Goal: Book appointment/travel/reservation

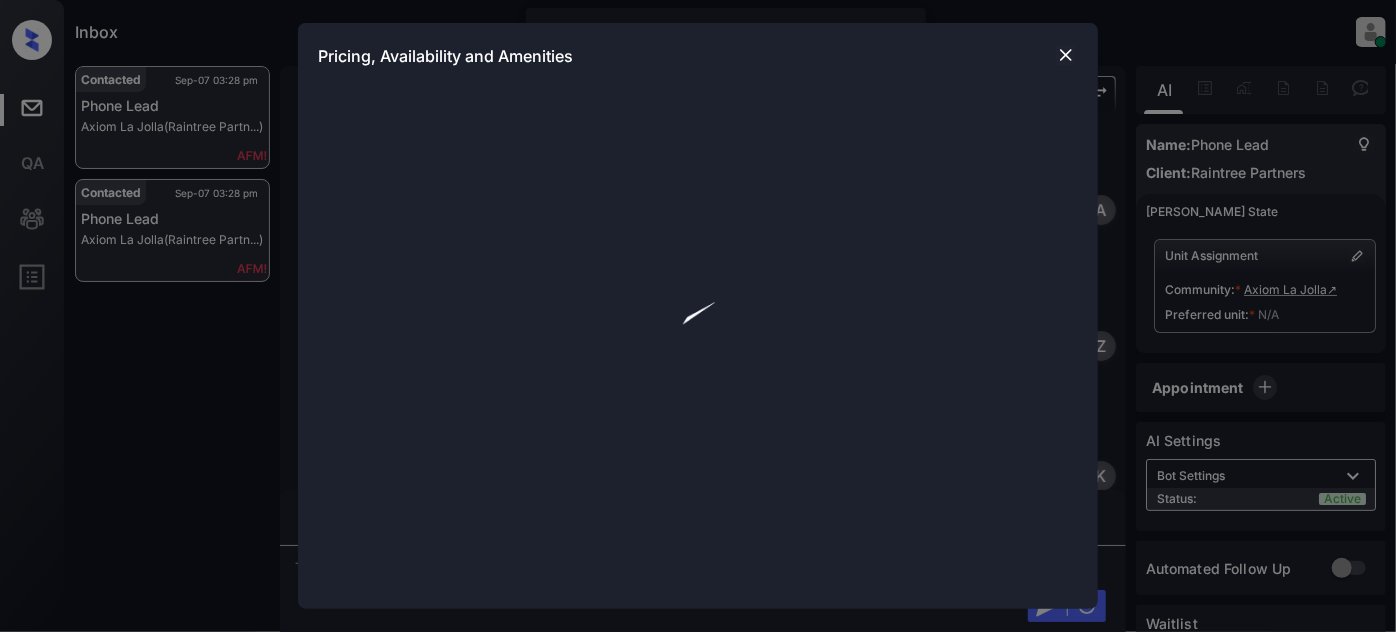
scroll to position [4052, 0]
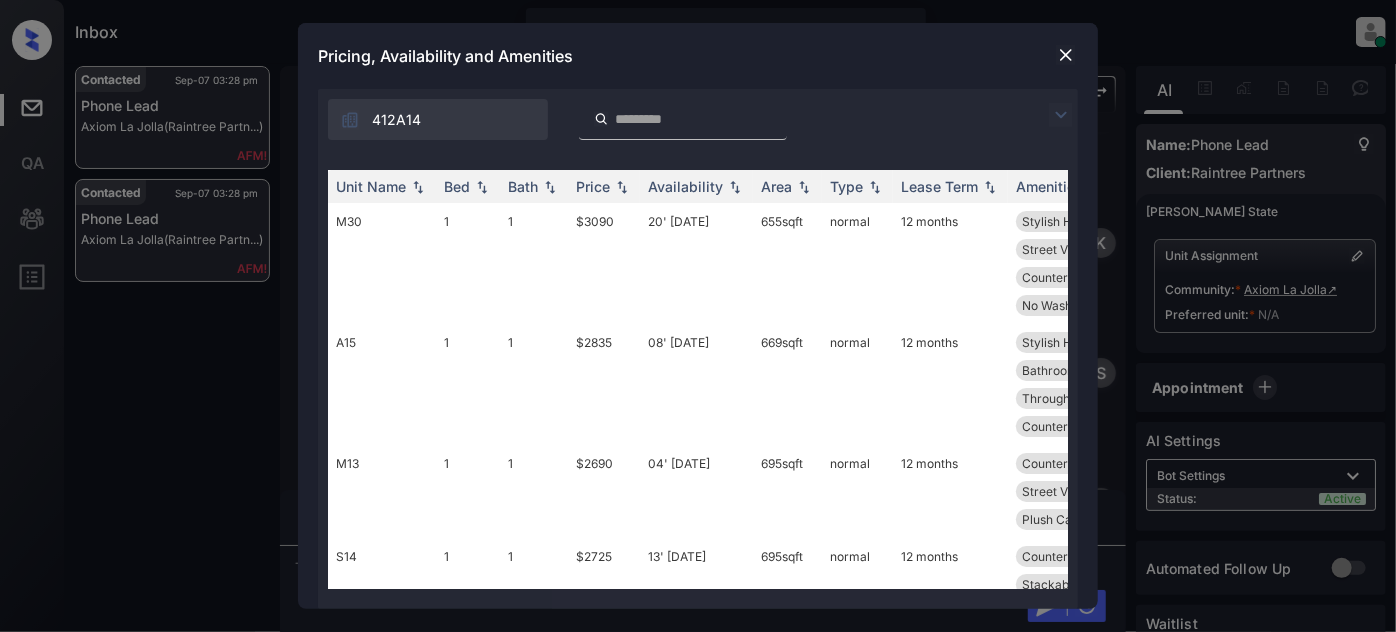
click at [1061, 100] on div "412A14" at bounding box center [698, 114] width 760 height 51
click at [1068, 111] on img at bounding box center [1061, 115] width 24 height 24
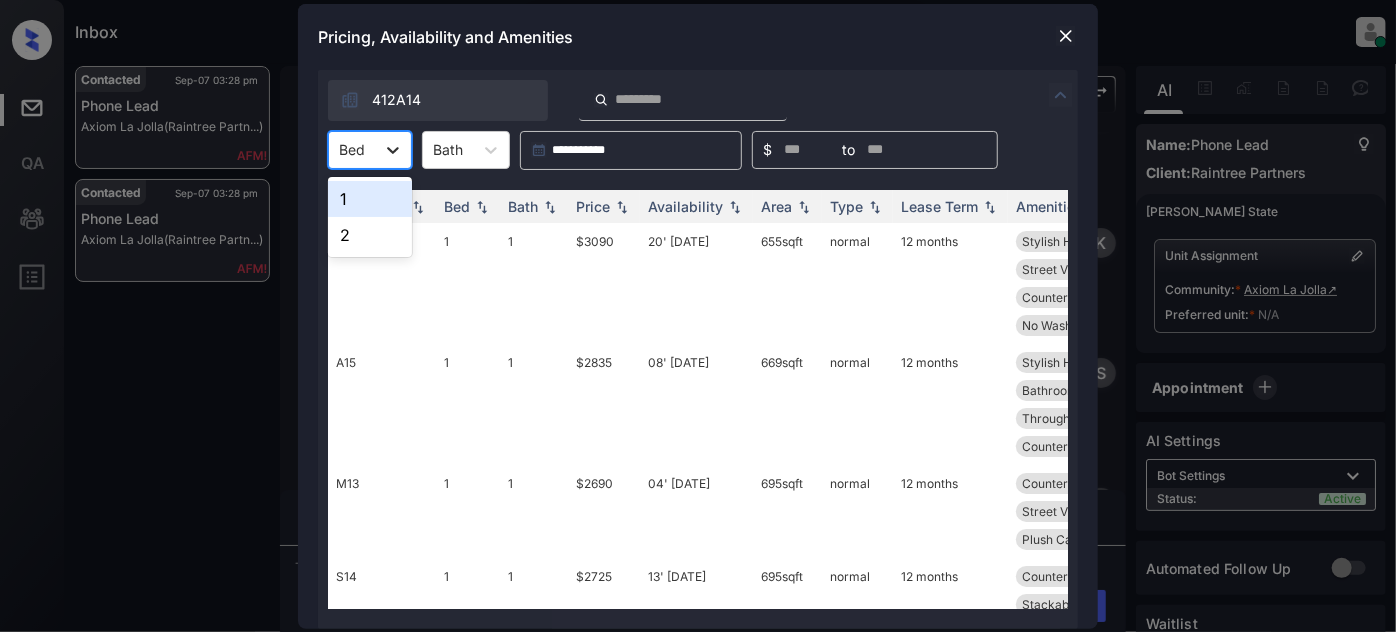
click at [383, 143] on icon at bounding box center [393, 150] width 20 height 20
type input "*"
click at [353, 232] on div "2" at bounding box center [370, 235] width 84 height 36
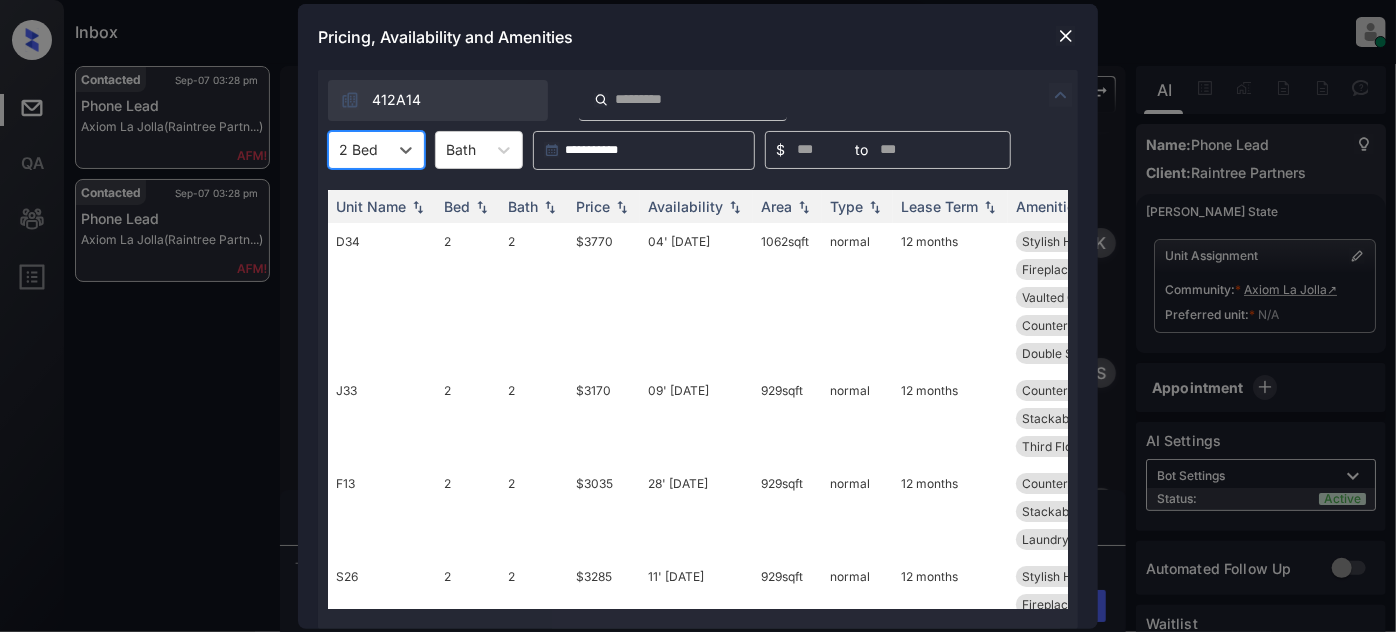
type input "*"
click at [608, 209] on div "Price" at bounding box center [593, 206] width 34 height 17
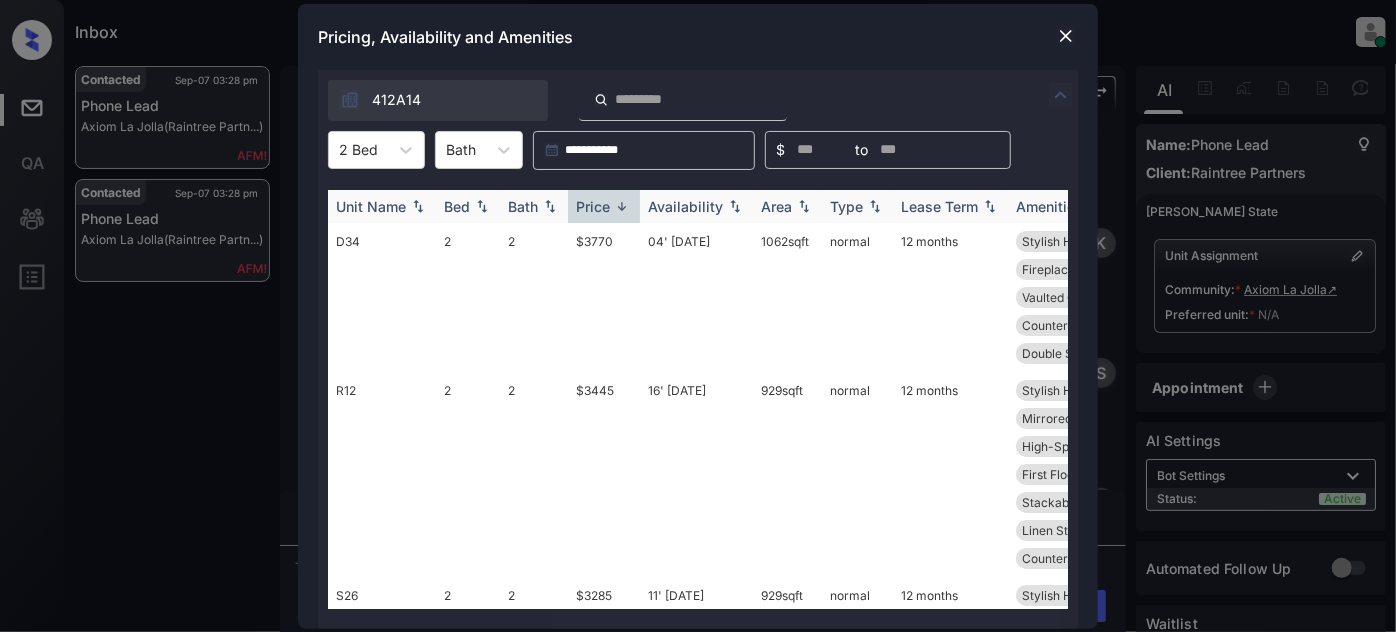
click at [609, 202] on div "Price" at bounding box center [593, 206] width 34 height 17
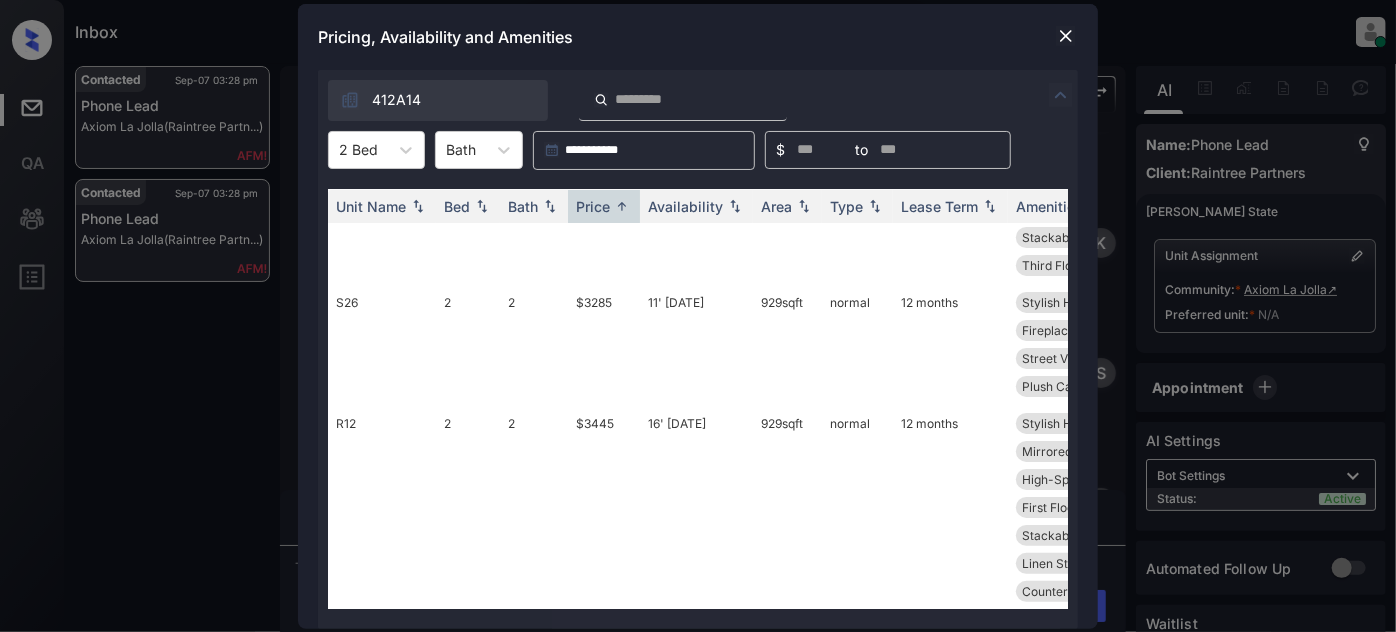
scroll to position [0, 0]
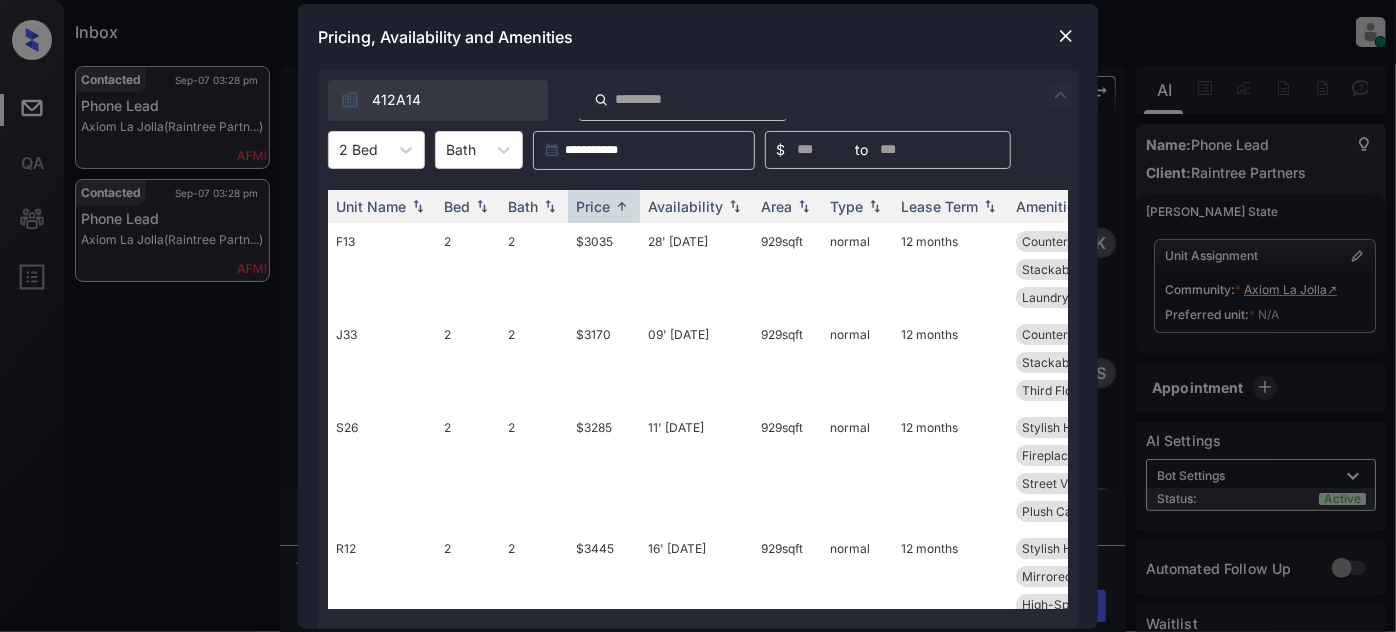
click at [1069, 31] on img at bounding box center [1066, 36] width 20 height 20
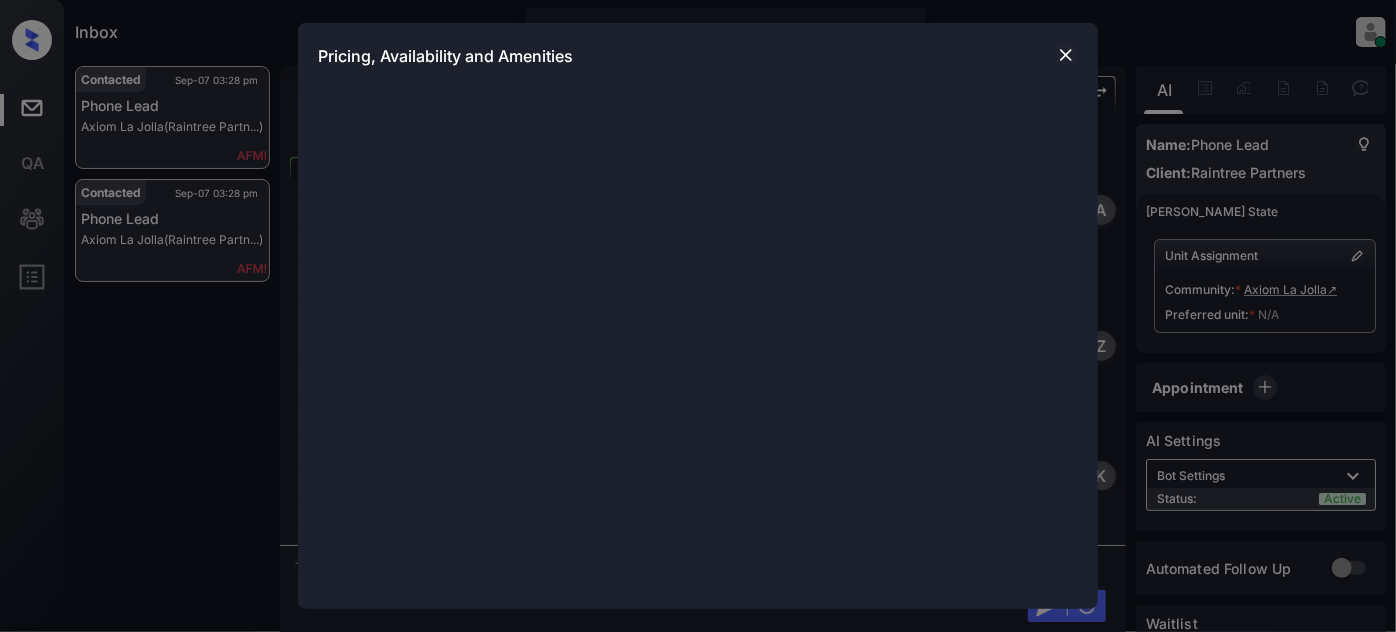
scroll to position [4324, 0]
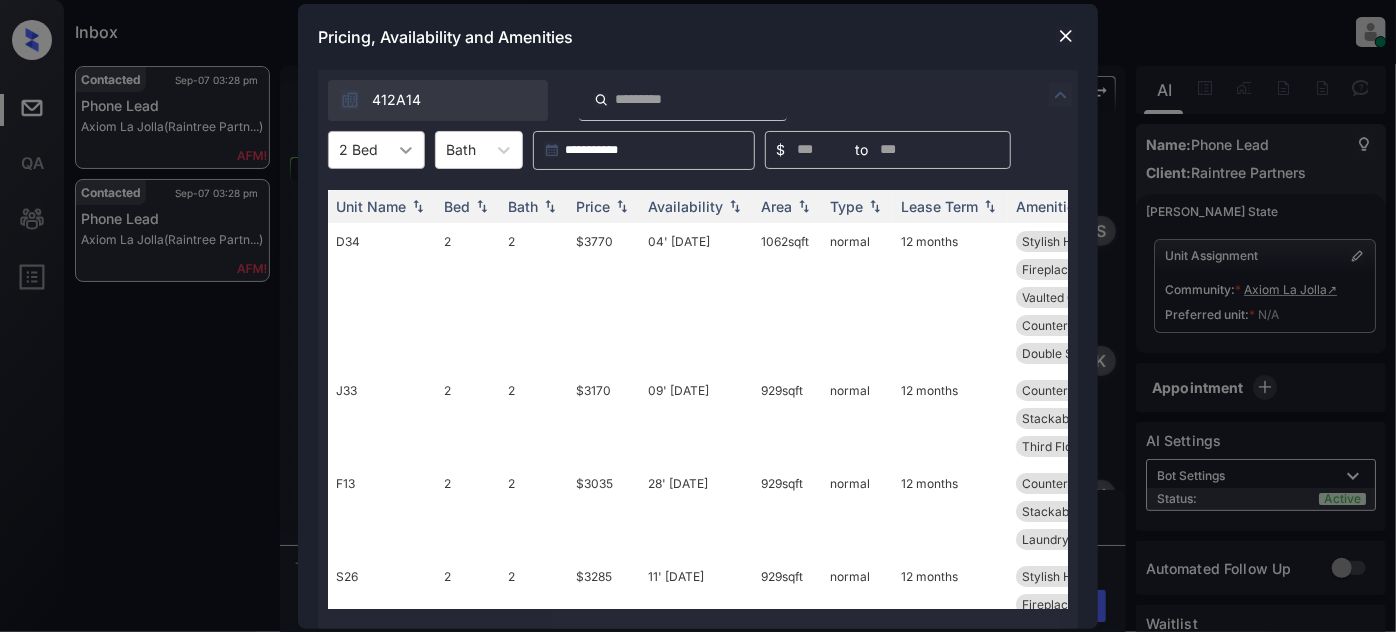
click at [405, 154] on icon at bounding box center [406, 150] width 20 height 20
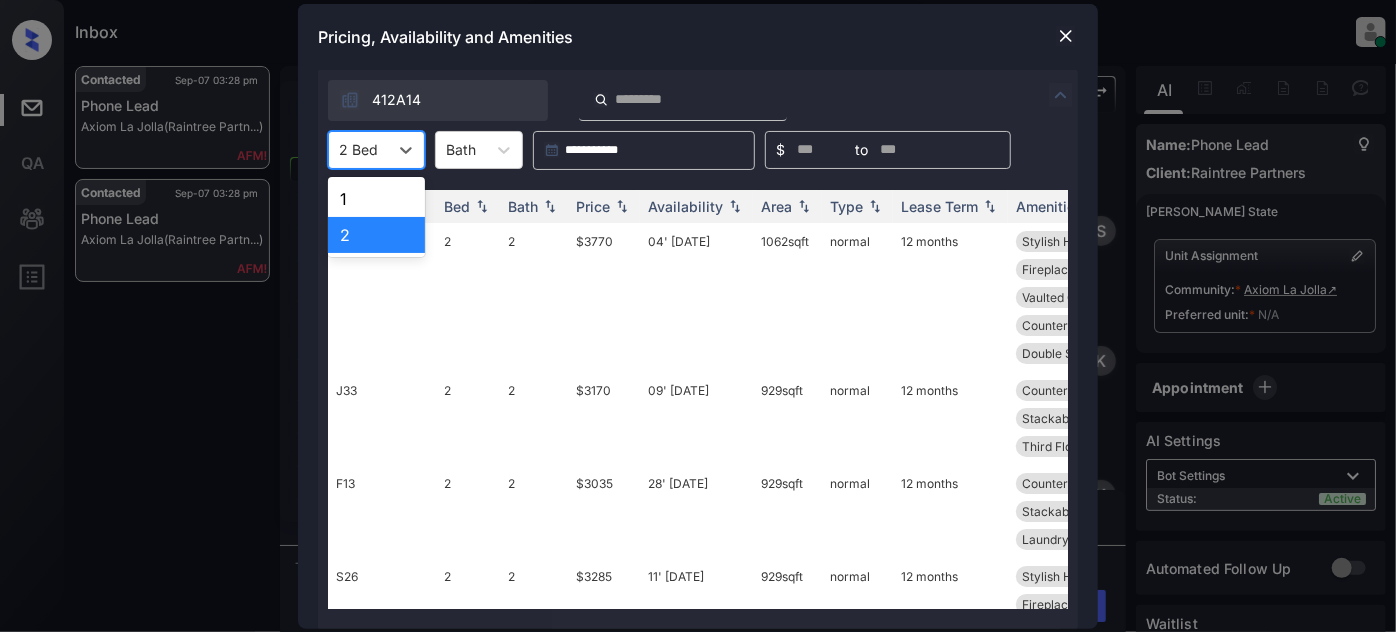
click at [363, 200] on div "1" at bounding box center [376, 199] width 97 height 36
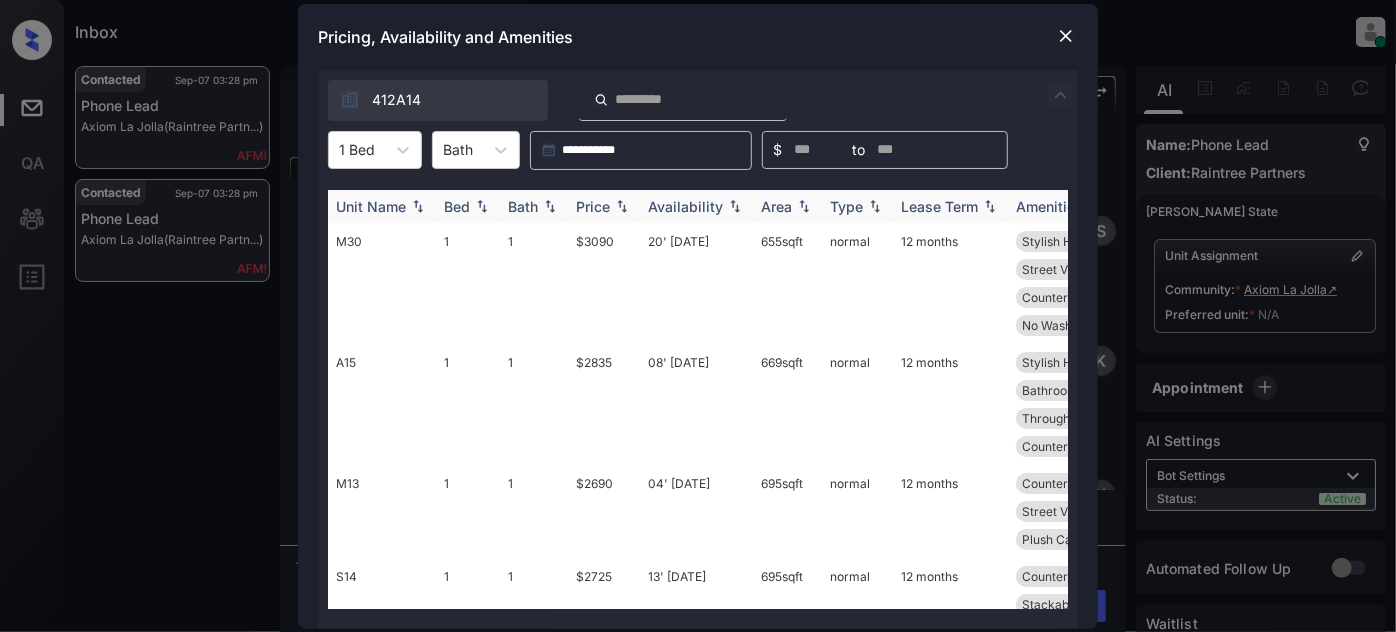
click at [602, 201] on div "Price" at bounding box center [593, 206] width 34 height 17
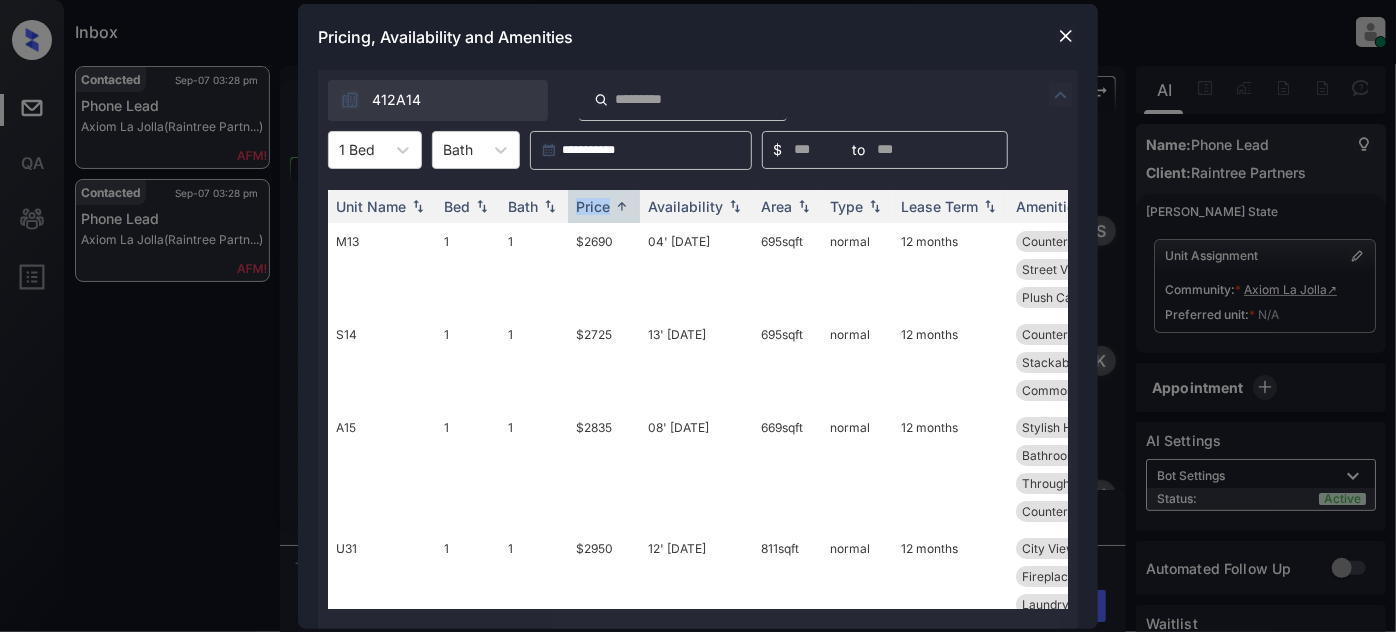
click at [1064, 37] on img at bounding box center [1066, 36] width 20 height 20
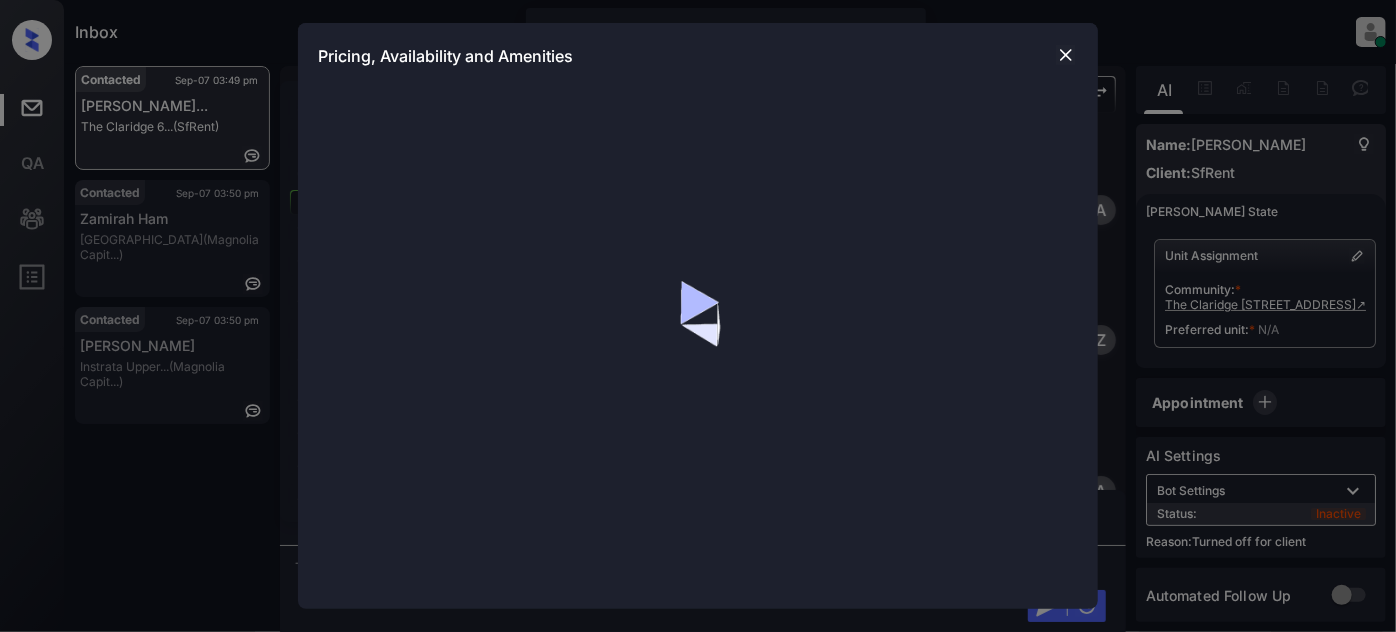
scroll to position [4225, 0]
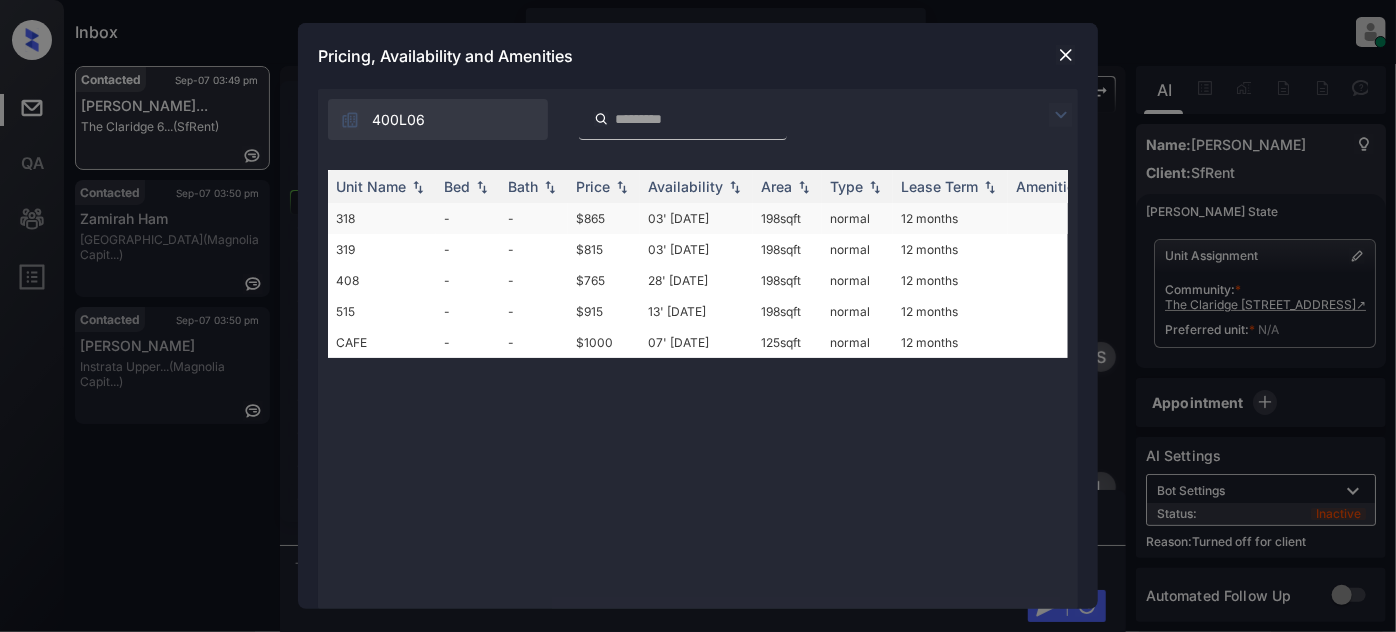
click at [694, 207] on td "03' Jan 19" at bounding box center [696, 218] width 113 height 31
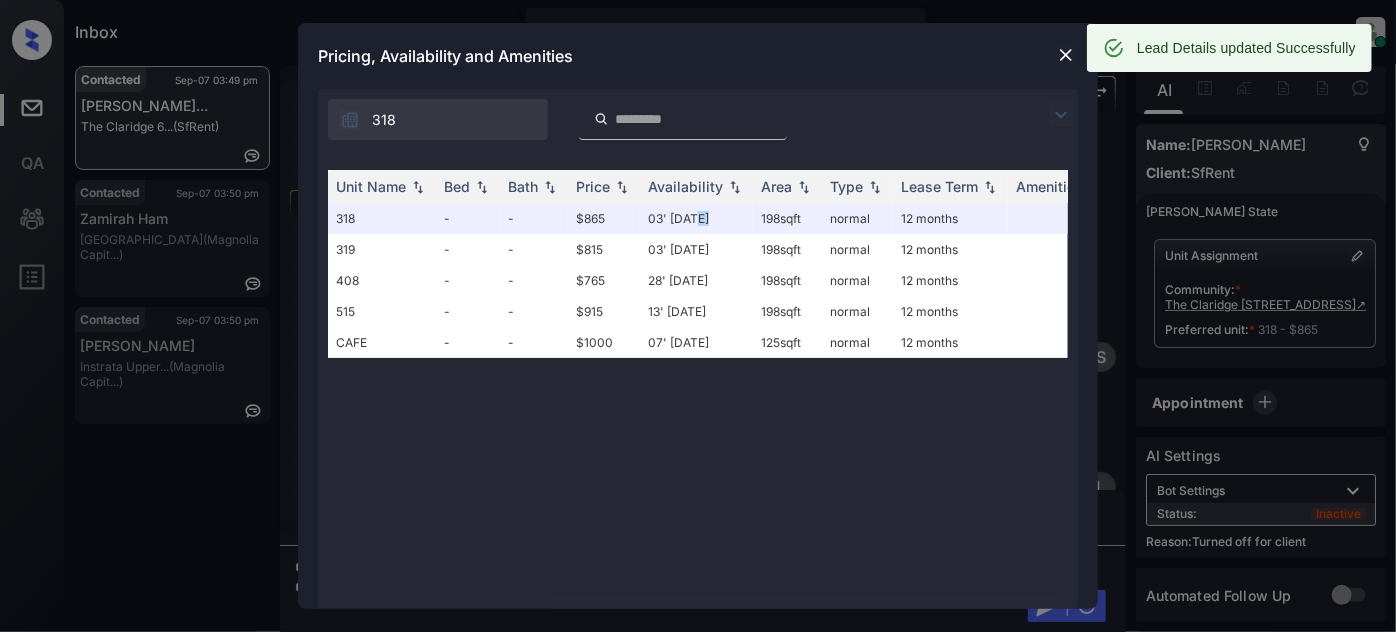
click at [1069, 50] on img at bounding box center [1066, 55] width 20 height 20
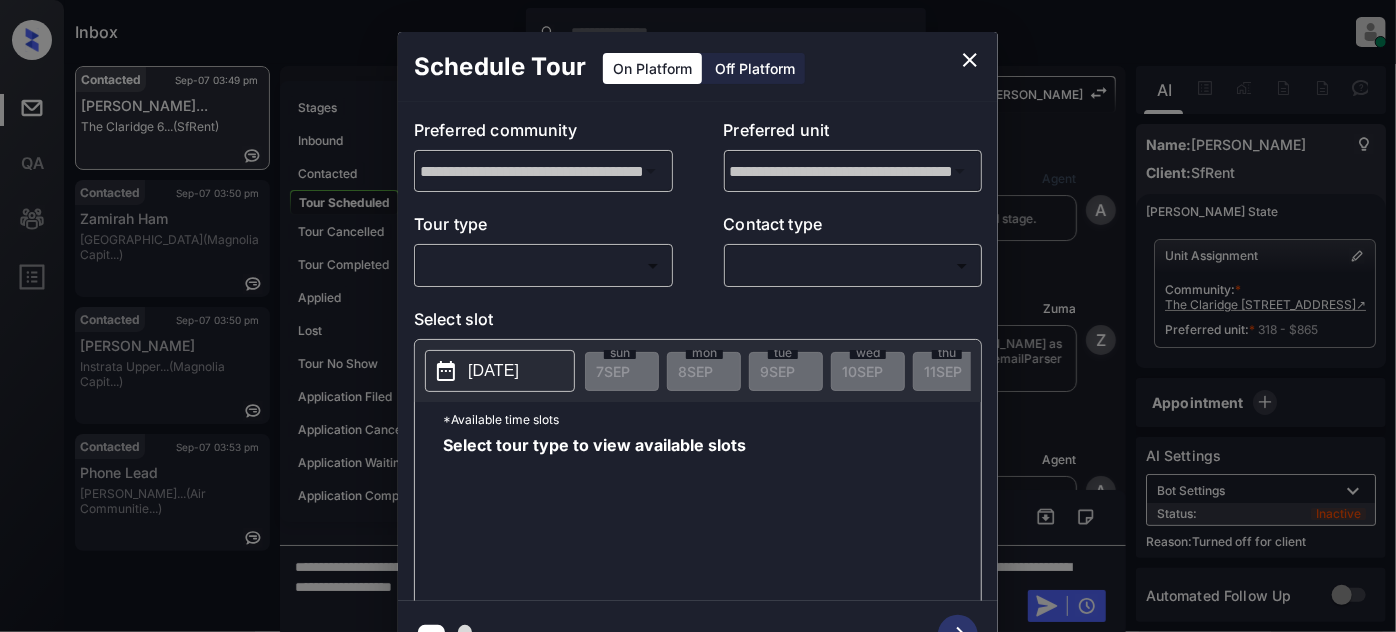
scroll to position [4225, 0]
click at [746, 66] on div "Off Platform" at bounding box center [755, 68] width 100 height 31
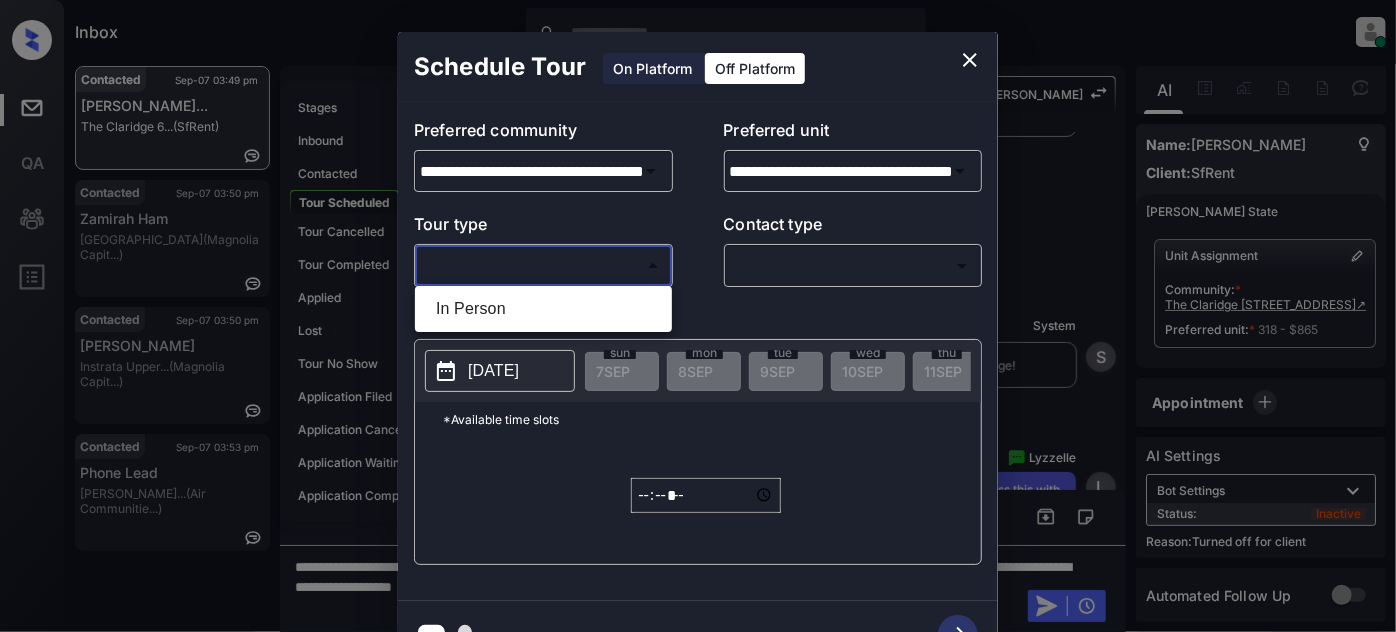
click at [584, 277] on body "Inbox Juan Carlos Manantan Online Set yourself offline Set yourself on break Pr…" at bounding box center [698, 316] width 1396 height 632
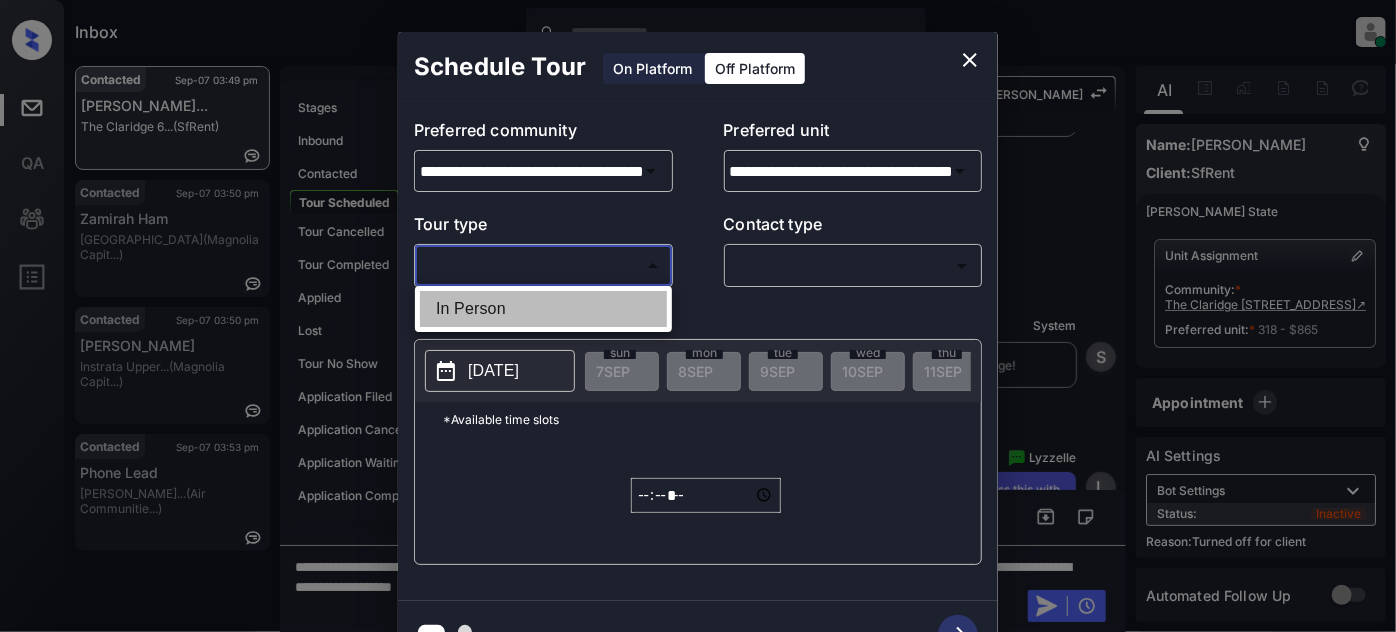
click at [501, 308] on li "In Person" at bounding box center [543, 309] width 247 height 36
type input "********"
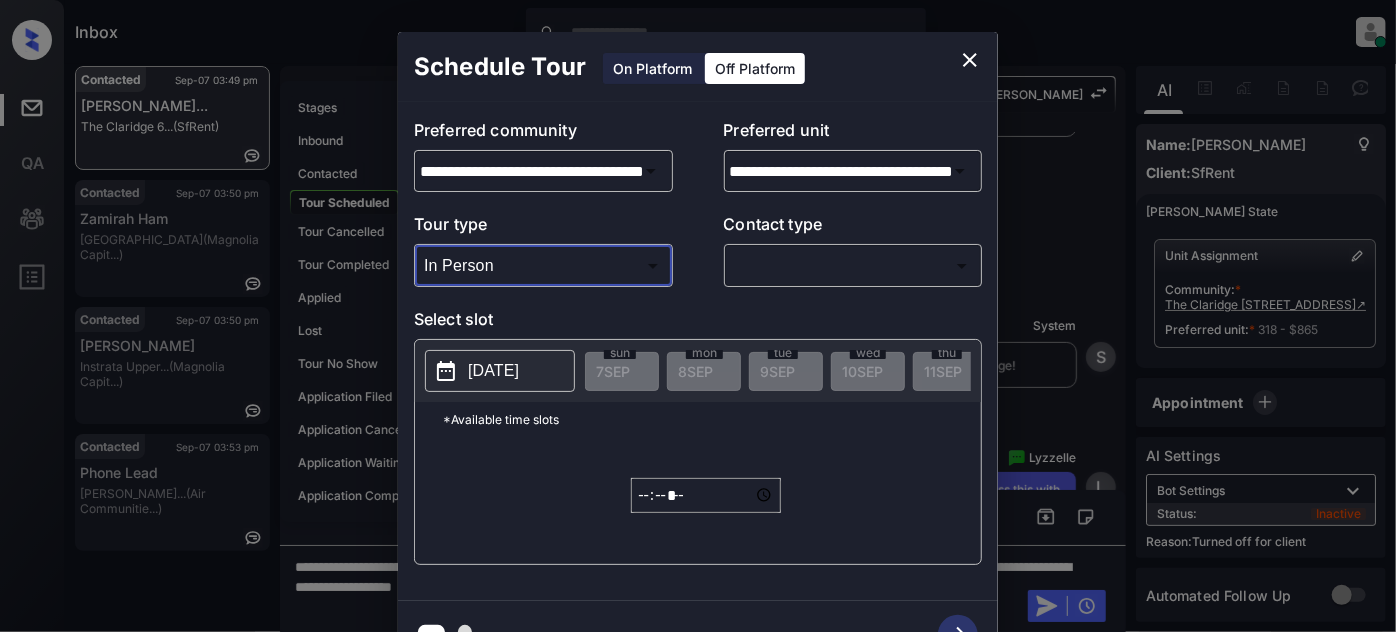
click at [831, 244] on div "​ ​" at bounding box center [853, 265] width 259 height 43
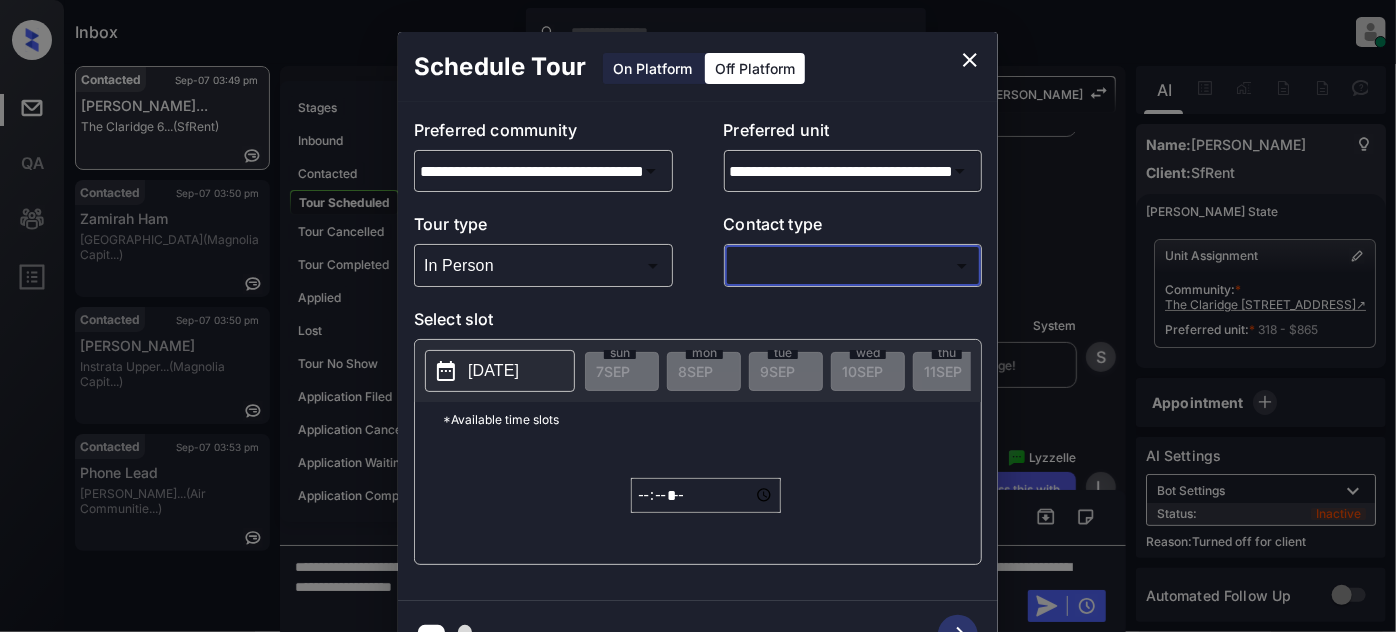
click at [810, 271] on body "Inbox Juan Carlos Manantan Online Set yourself offline Set yourself on break Pr…" at bounding box center [698, 316] width 1396 height 632
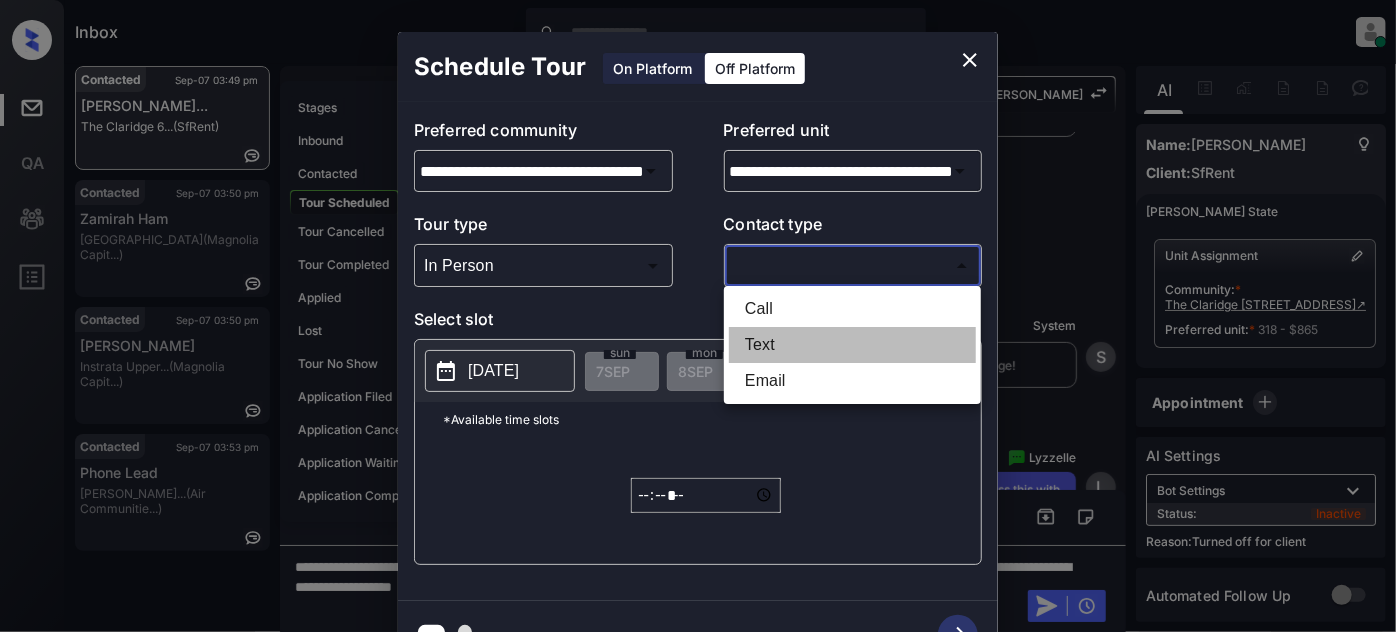
click at [756, 349] on li "Text" at bounding box center [852, 345] width 247 height 36
type input "****"
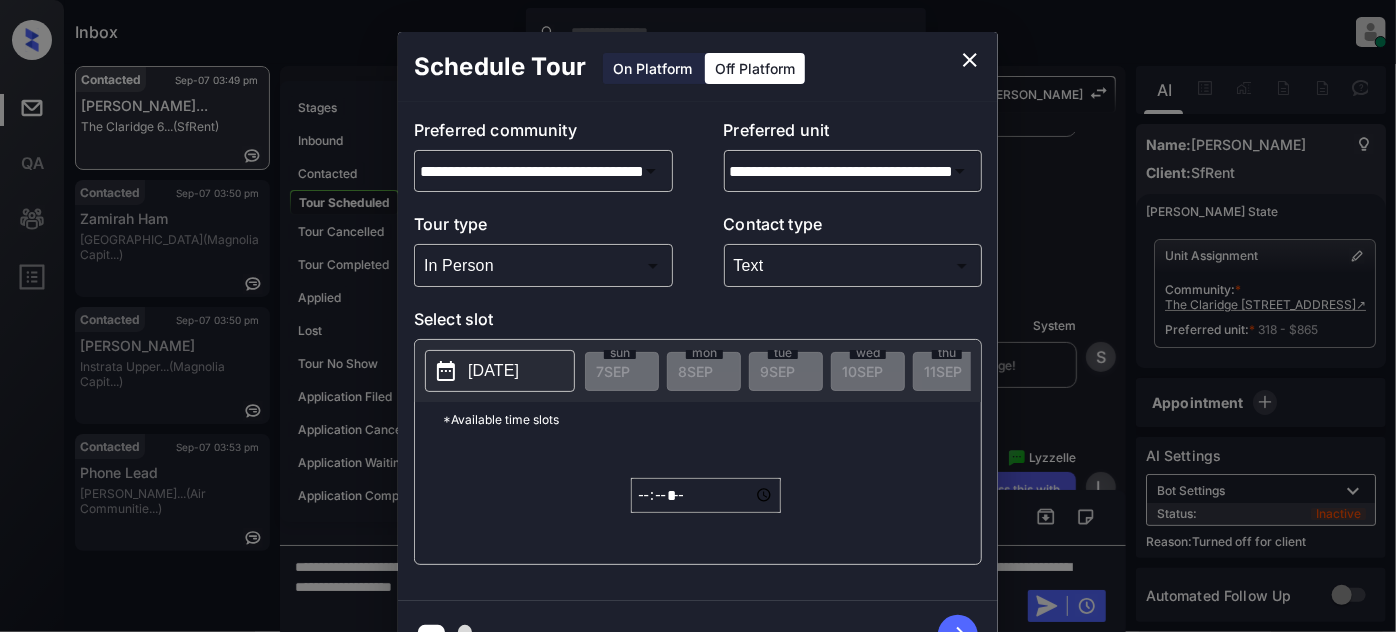
drag, startPoint x: 477, startPoint y: 372, endPoint x: 586, endPoint y: 371, distance: 109.0
click at [478, 372] on p "2025-09-07" at bounding box center [493, 371] width 51 height 24
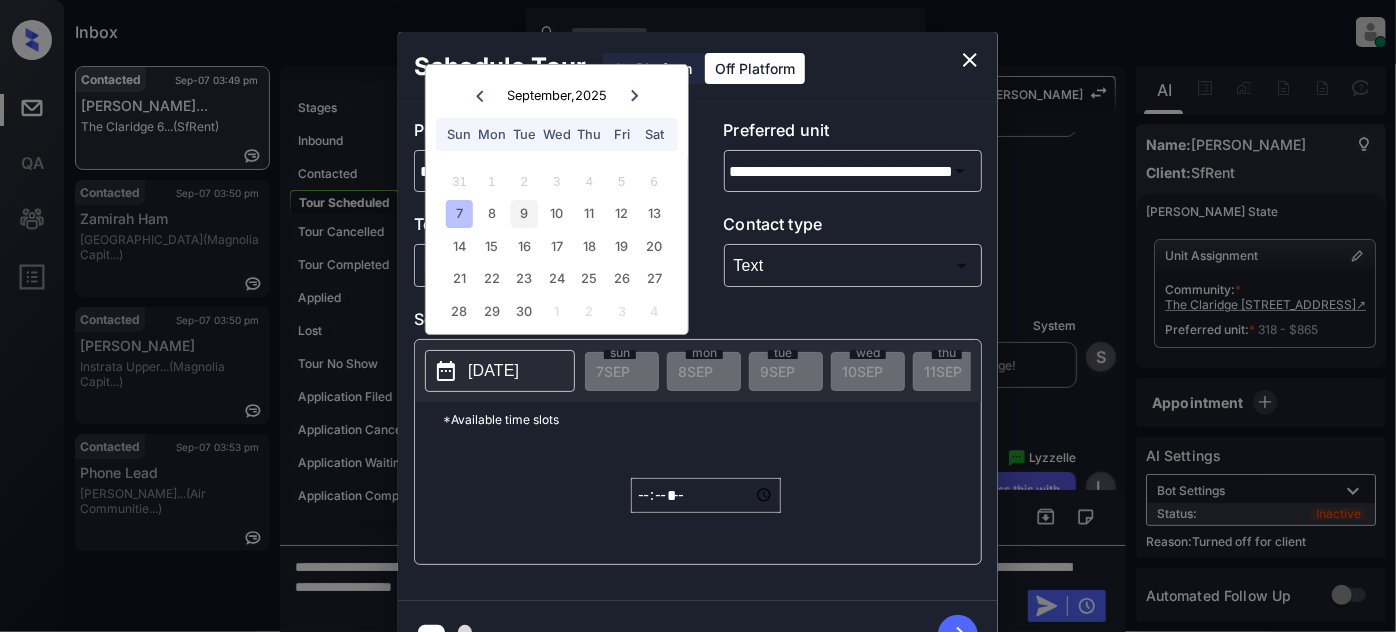
click at [527, 212] on div "9" at bounding box center [524, 213] width 27 height 27
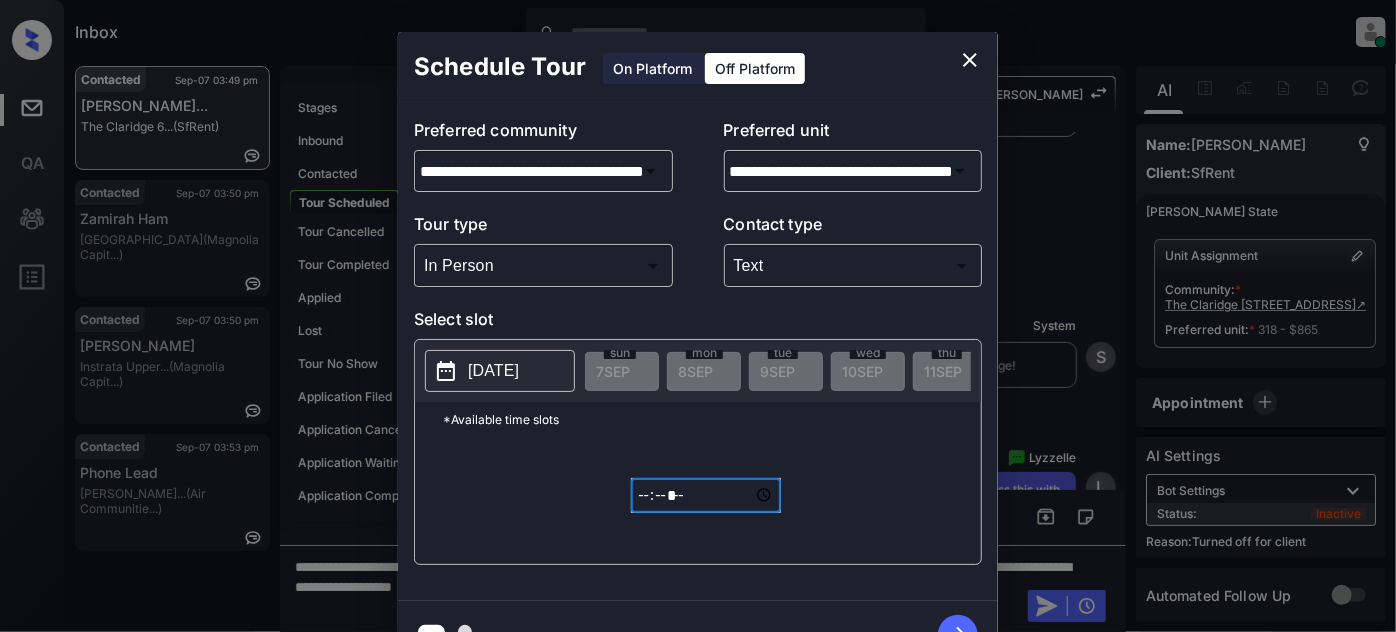
click at [641, 497] on input "*****" at bounding box center [706, 495] width 150 height 35
type input "*****"
click at [962, 618] on icon "button" at bounding box center [958, 635] width 40 height 40
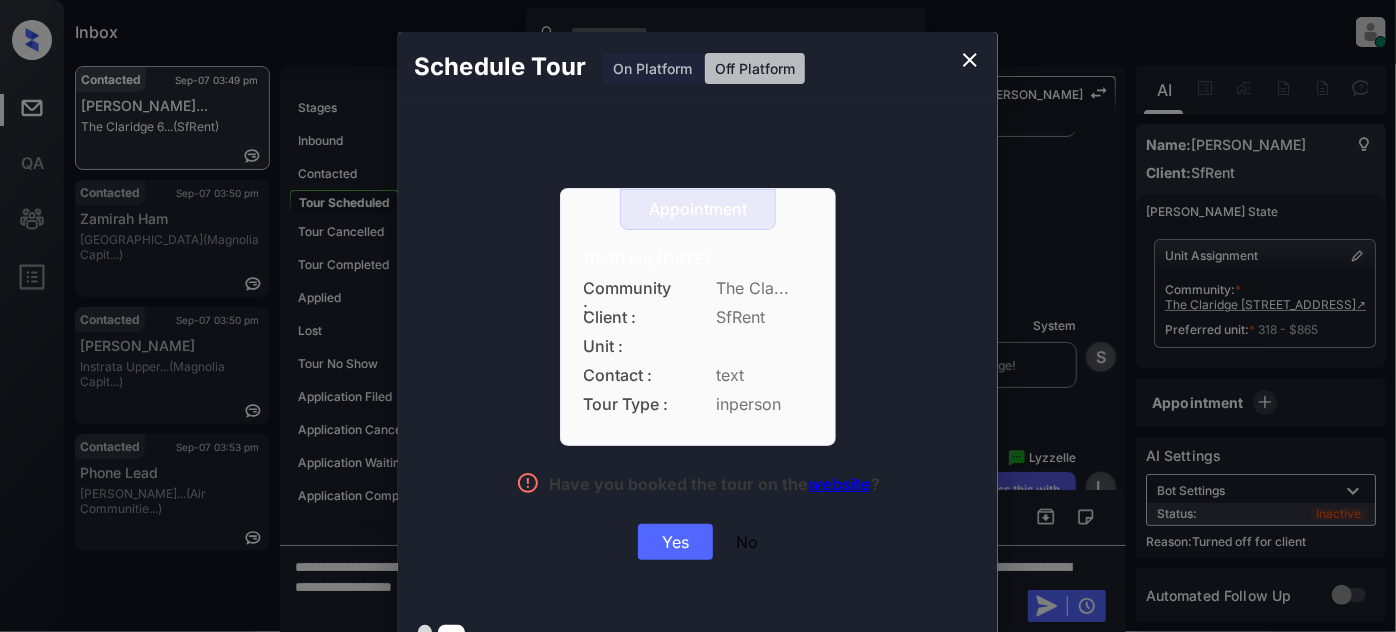
click at [669, 540] on div "Yes" at bounding box center [675, 542] width 75 height 36
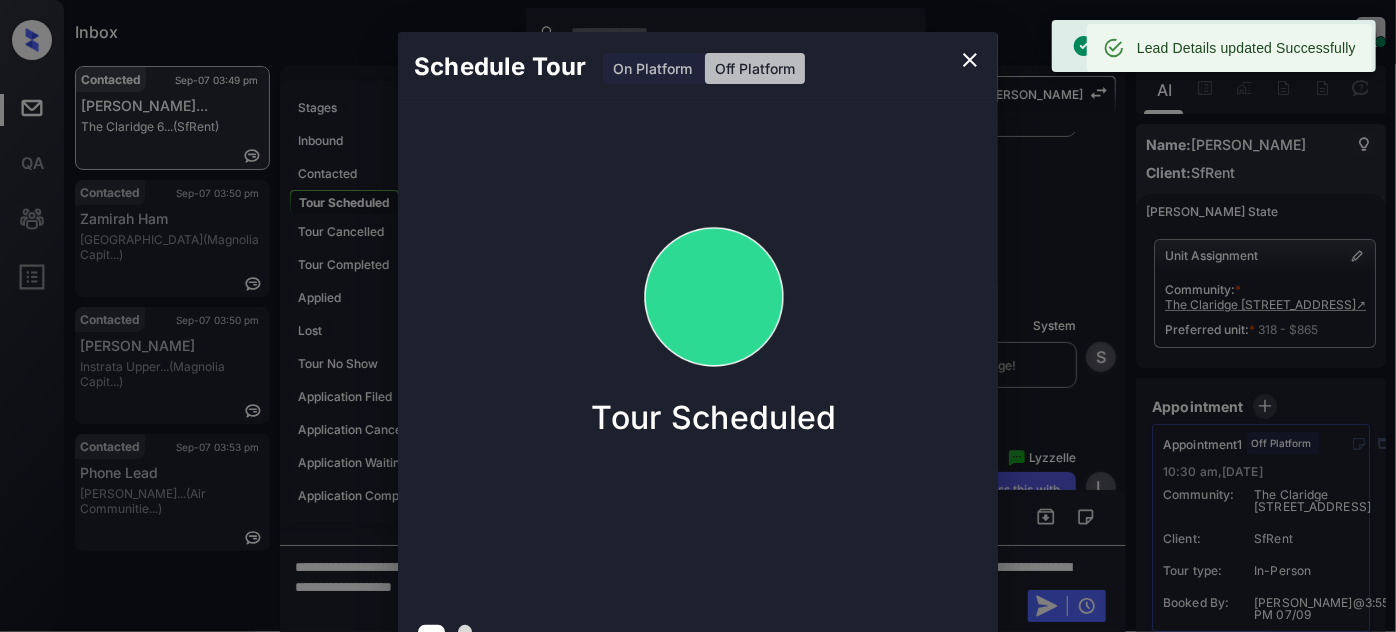
click at [959, 58] on icon "close" at bounding box center [970, 60] width 24 height 24
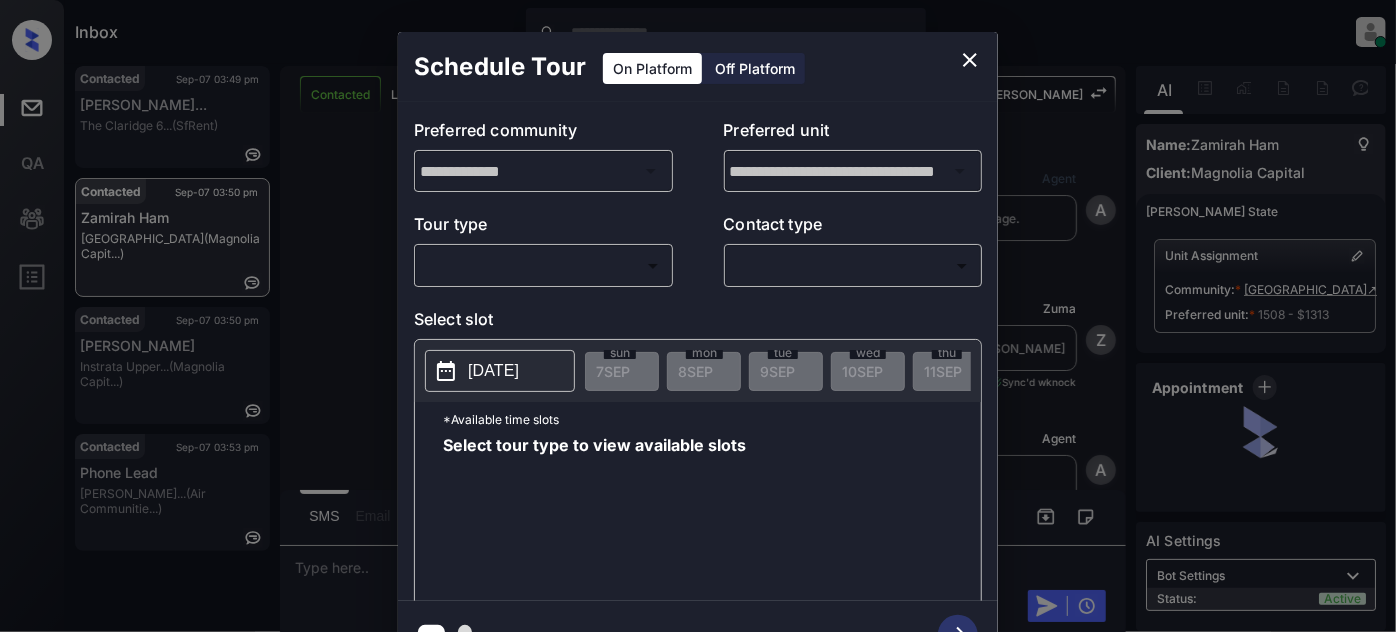
scroll to position [2738, 0]
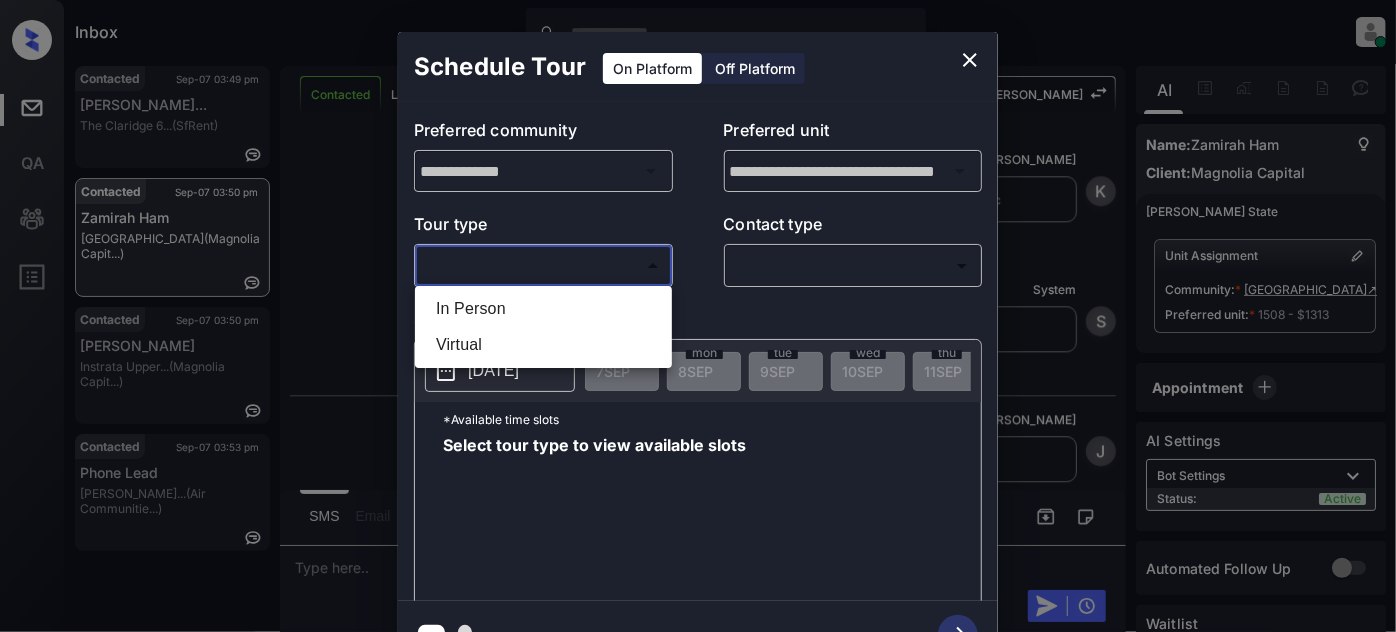
click at [558, 258] on body "Inbox [PERSON_NAME] Online Set yourself offline Set yourself on break Profile S…" at bounding box center [698, 316] width 1396 height 632
click at [507, 300] on li "In Person" at bounding box center [543, 309] width 247 height 36
type input "********"
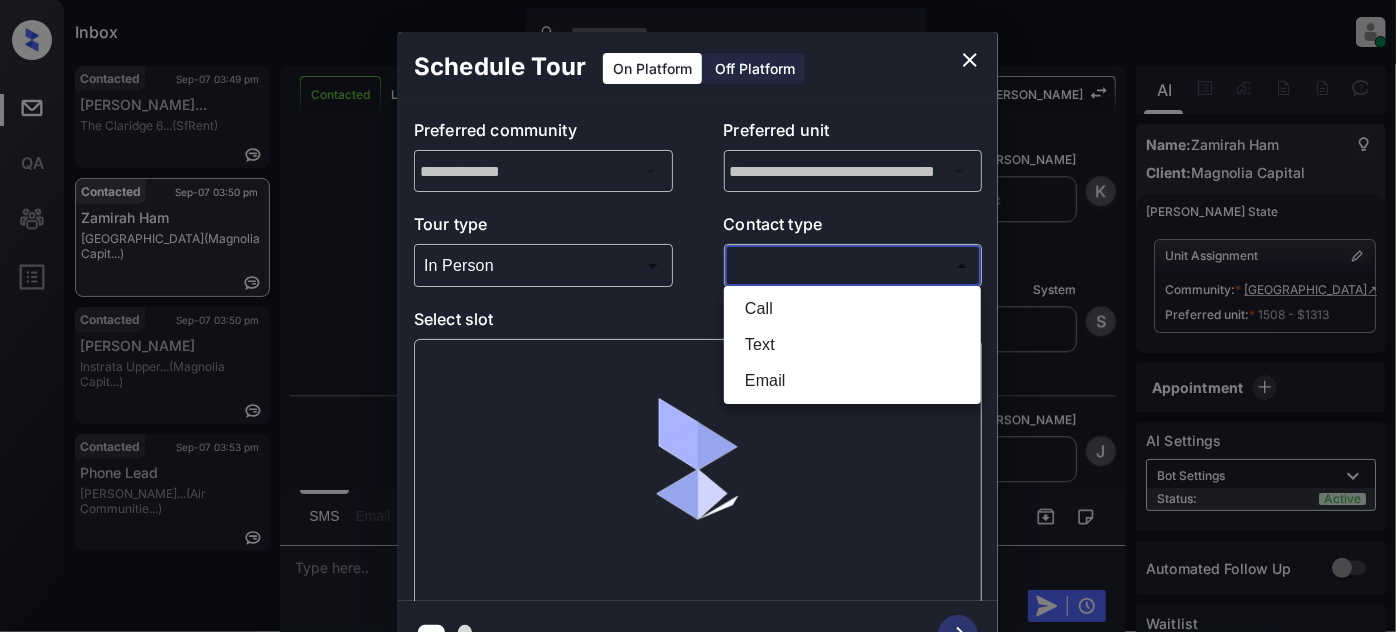
click at [806, 255] on body "Inbox [PERSON_NAME] Online Set yourself offline Set yourself on break Profile S…" at bounding box center [698, 316] width 1396 height 632
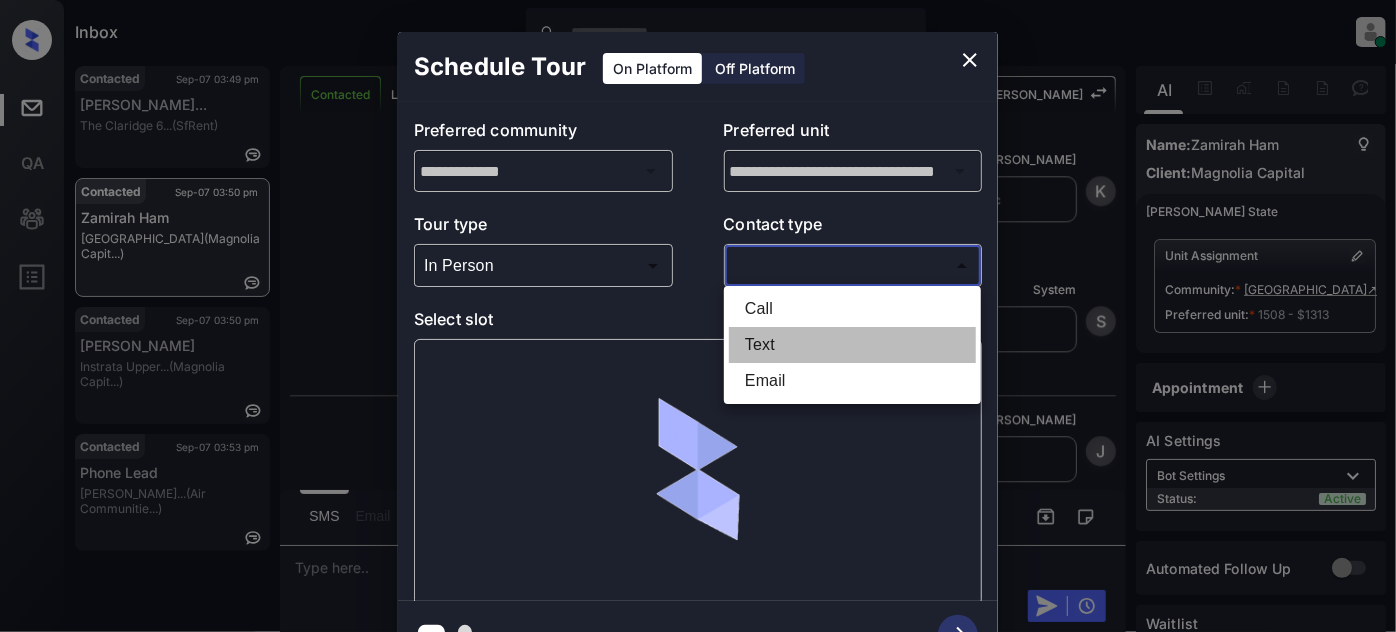
click at [768, 336] on li "Text" at bounding box center [852, 345] width 247 height 36
type input "****"
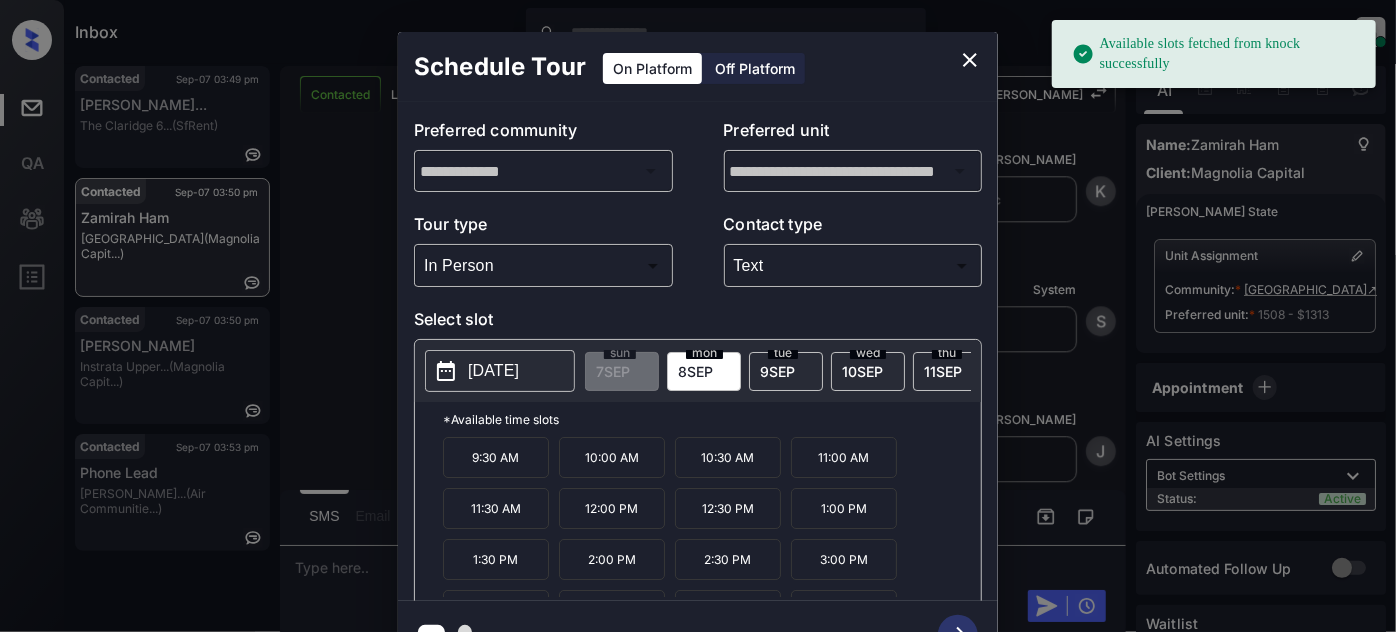
click at [787, 364] on span "[DATE]" at bounding box center [777, 371] width 35 height 17
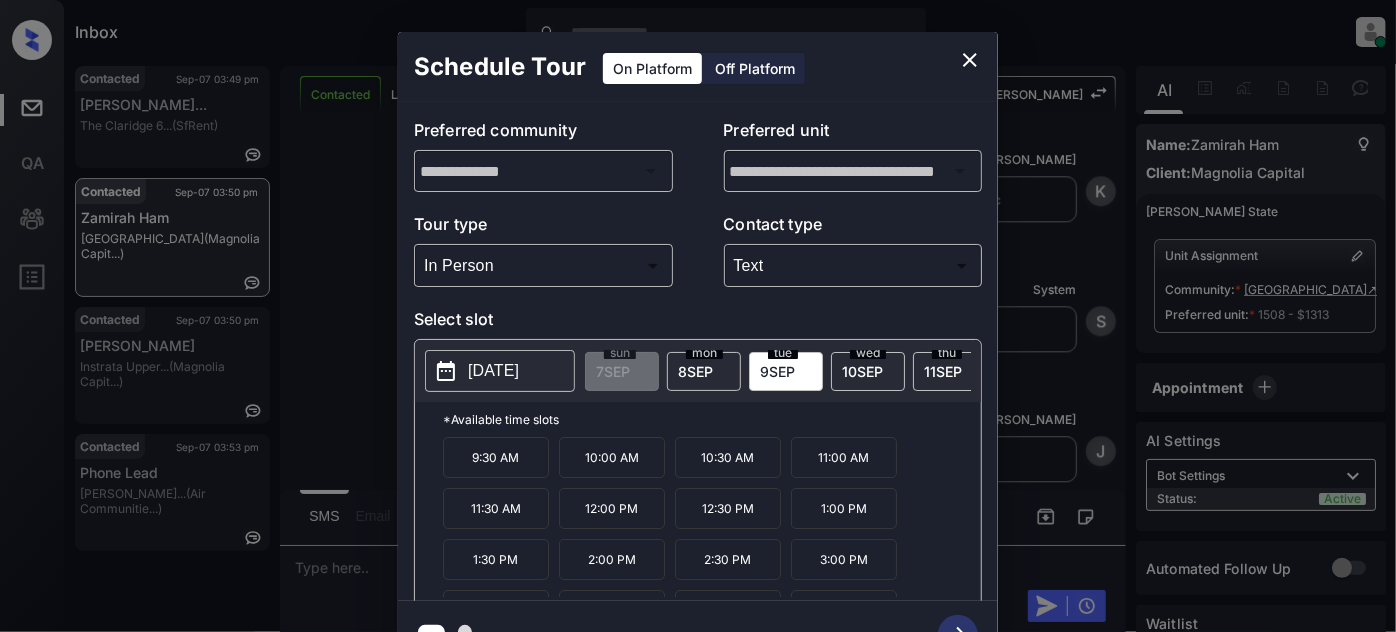
click at [826, 466] on p "11:00 AM" at bounding box center [844, 457] width 106 height 41
click at [959, 620] on icon "button" at bounding box center [958, 635] width 40 height 40
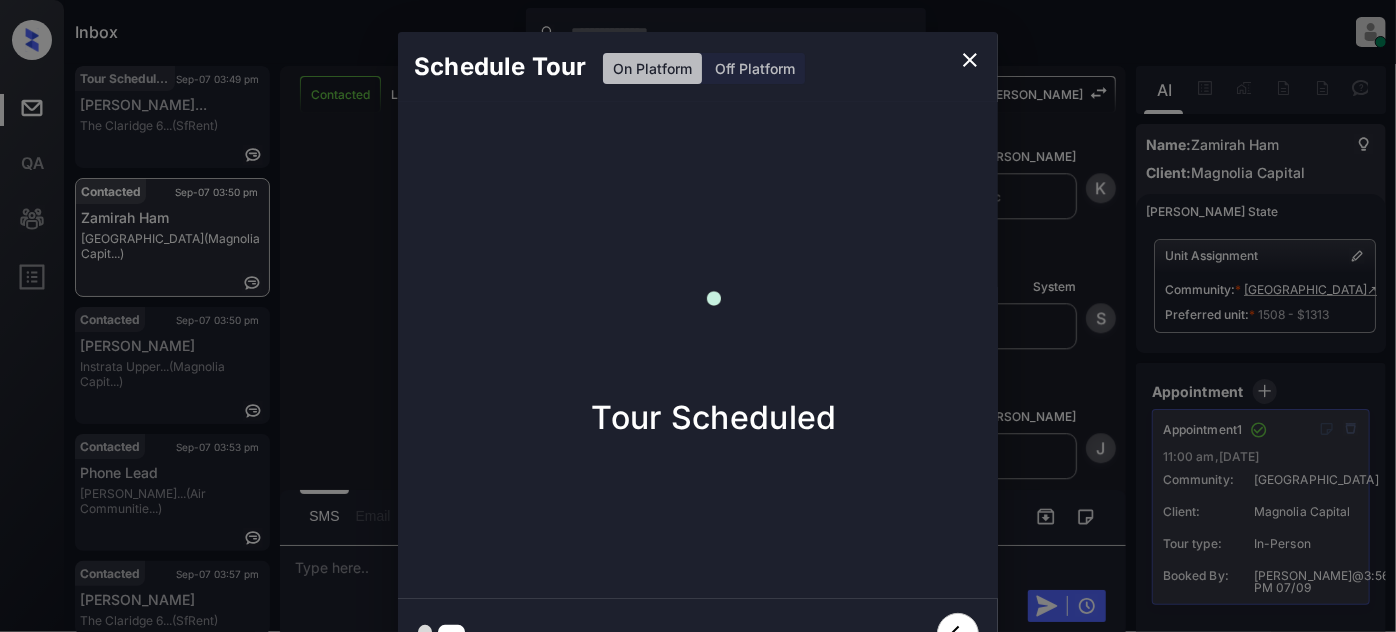
click at [981, 55] on button "close" at bounding box center [970, 60] width 40 height 40
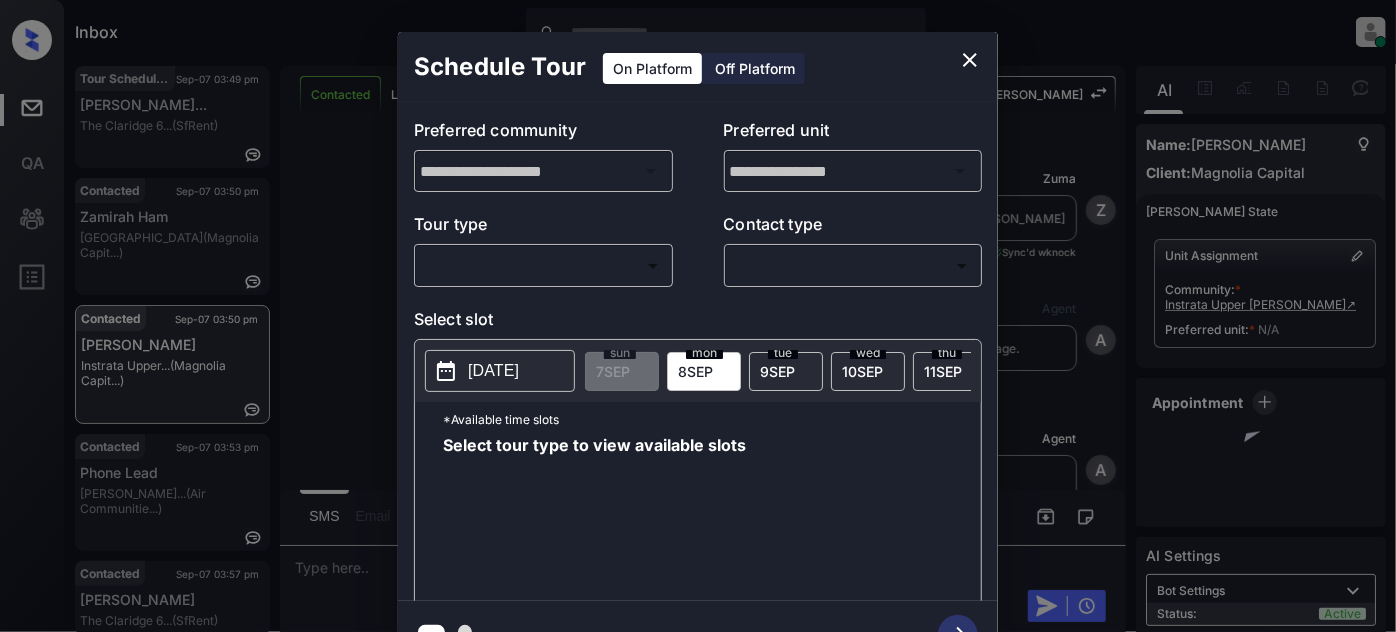
scroll to position [1940, 0]
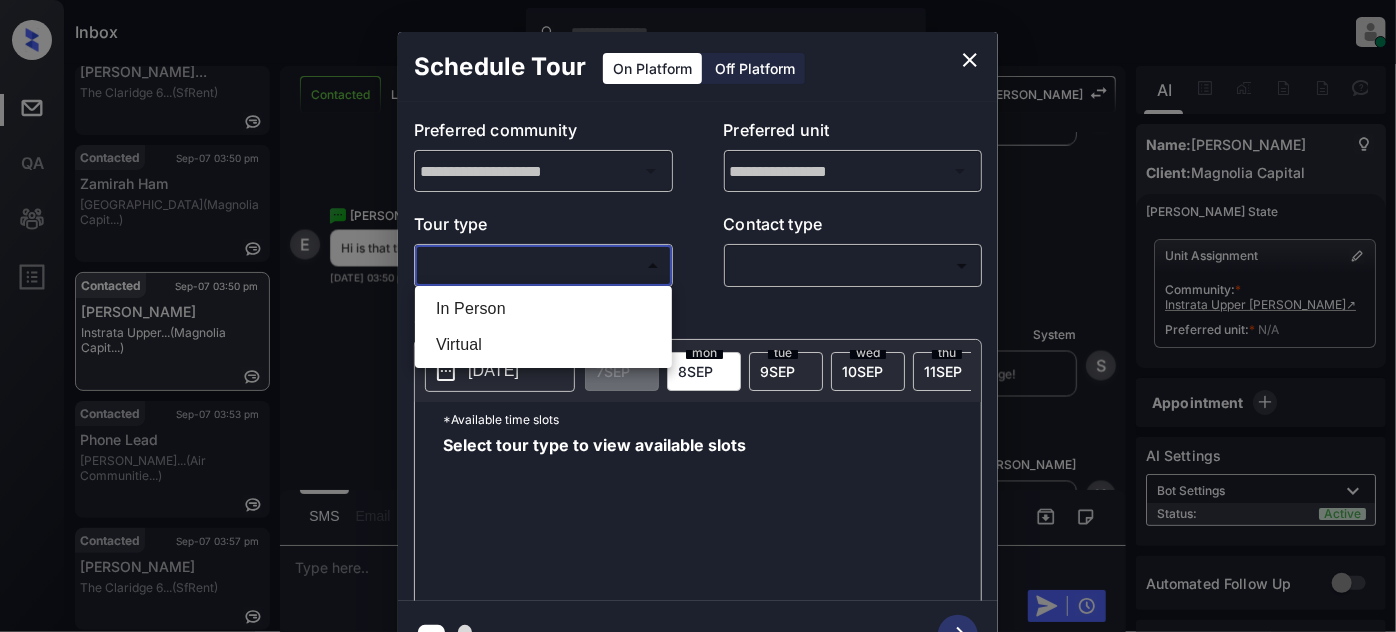
click at [626, 257] on body "Inbox Juan Carlos Manantan Online Set yourself offline Set yourself on break Pr…" at bounding box center [698, 316] width 1396 height 632
click at [504, 306] on li "In Person" at bounding box center [543, 309] width 247 height 36
type input "********"
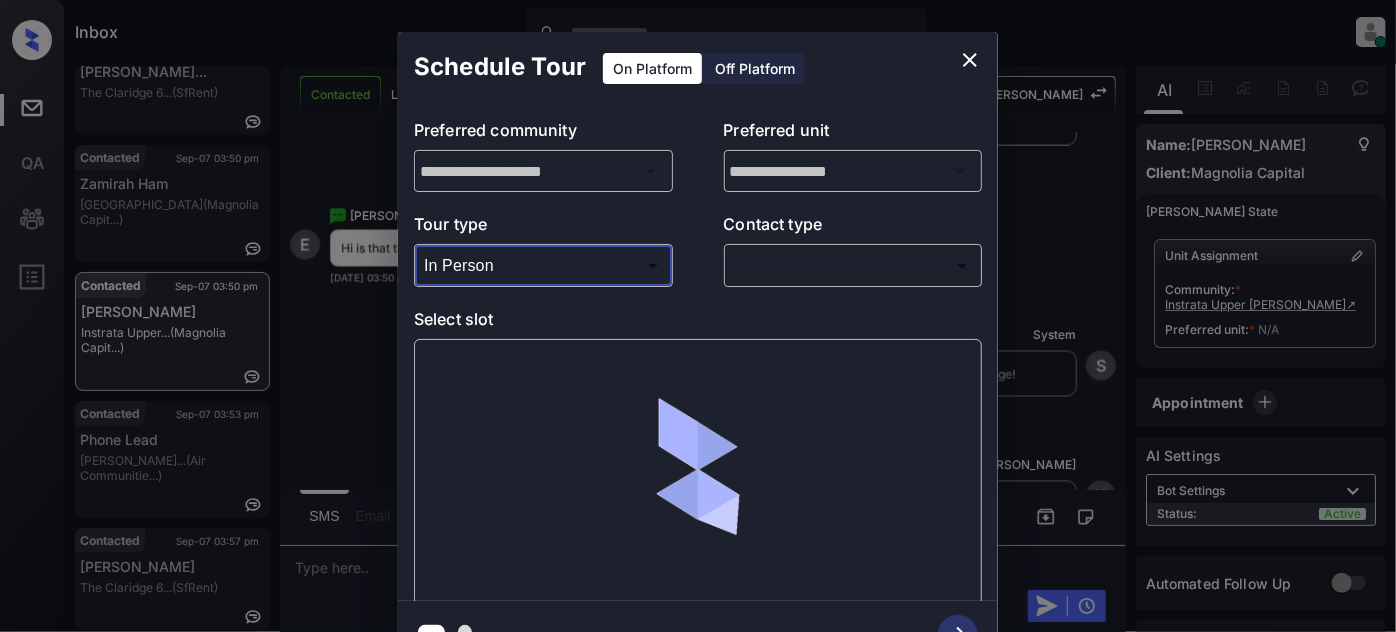
click at [762, 266] on body "Inbox Juan Carlos Manantan Online Set yourself offline Set yourself on break Pr…" at bounding box center [698, 316] width 1396 height 632
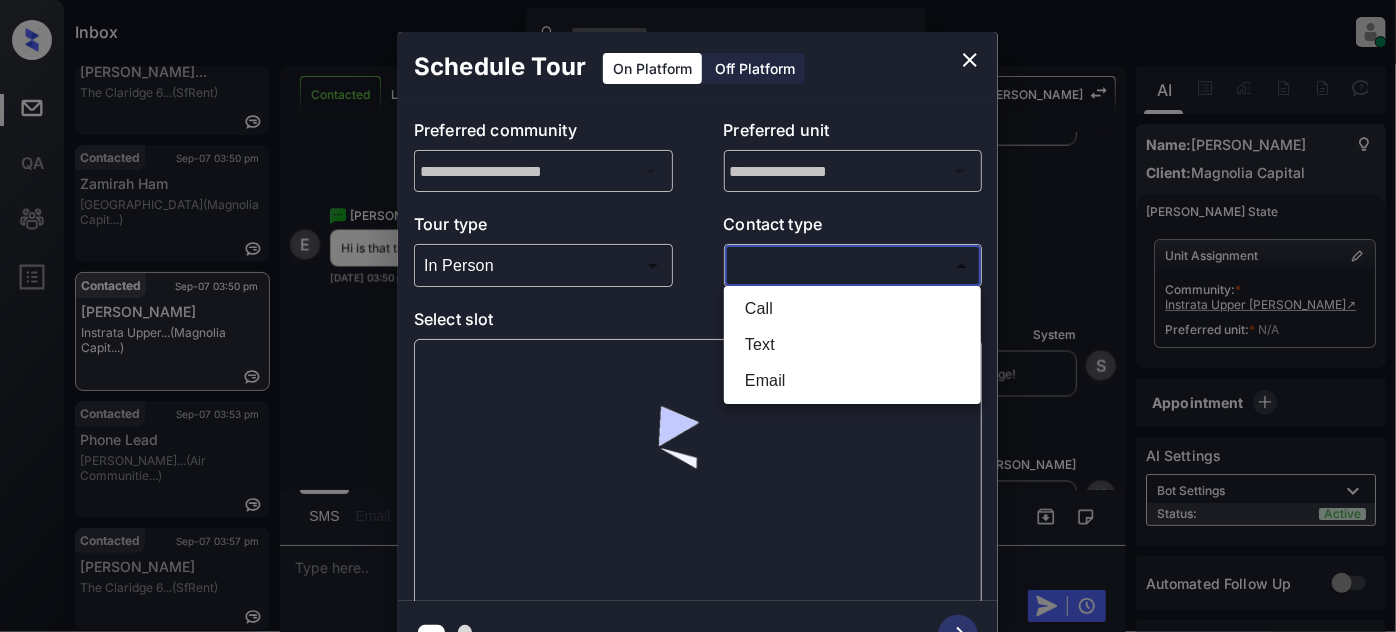
click at [751, 346] on li "Text" at bounding box center [852, 345] width 247 height 36
type input "****"
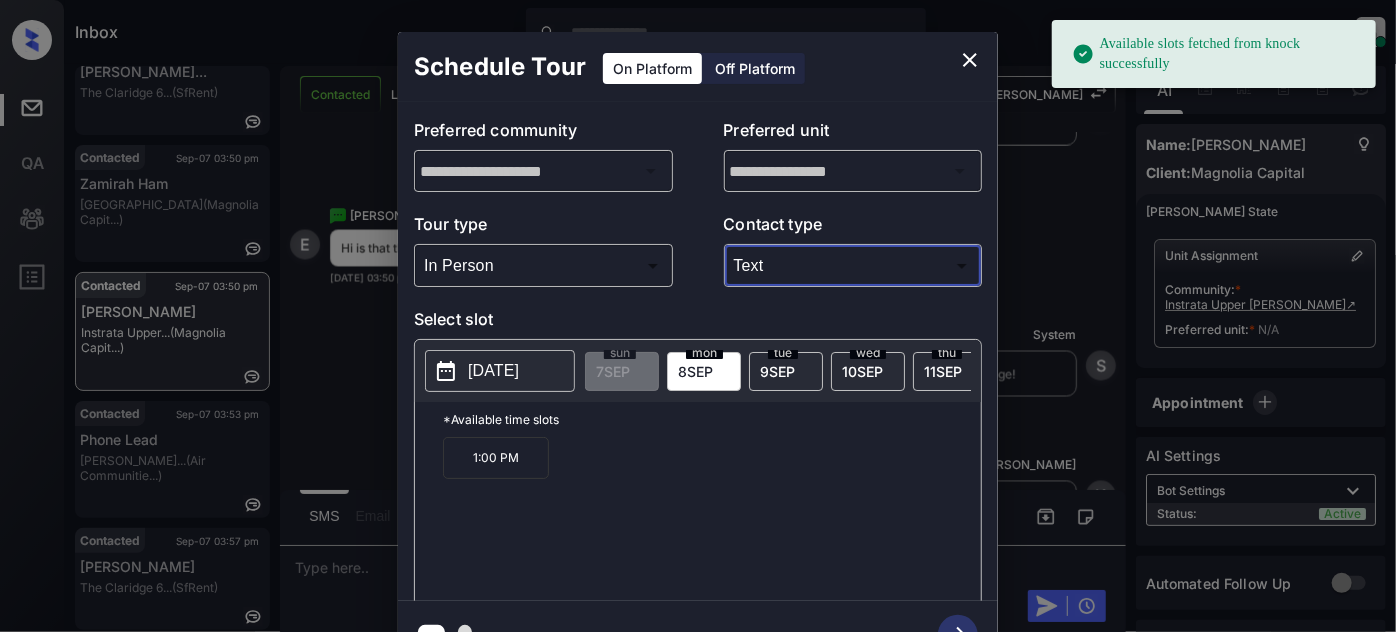
click at [780, 363] on span "9 SEP" at bounding box center [777, 371] width 35 height 17
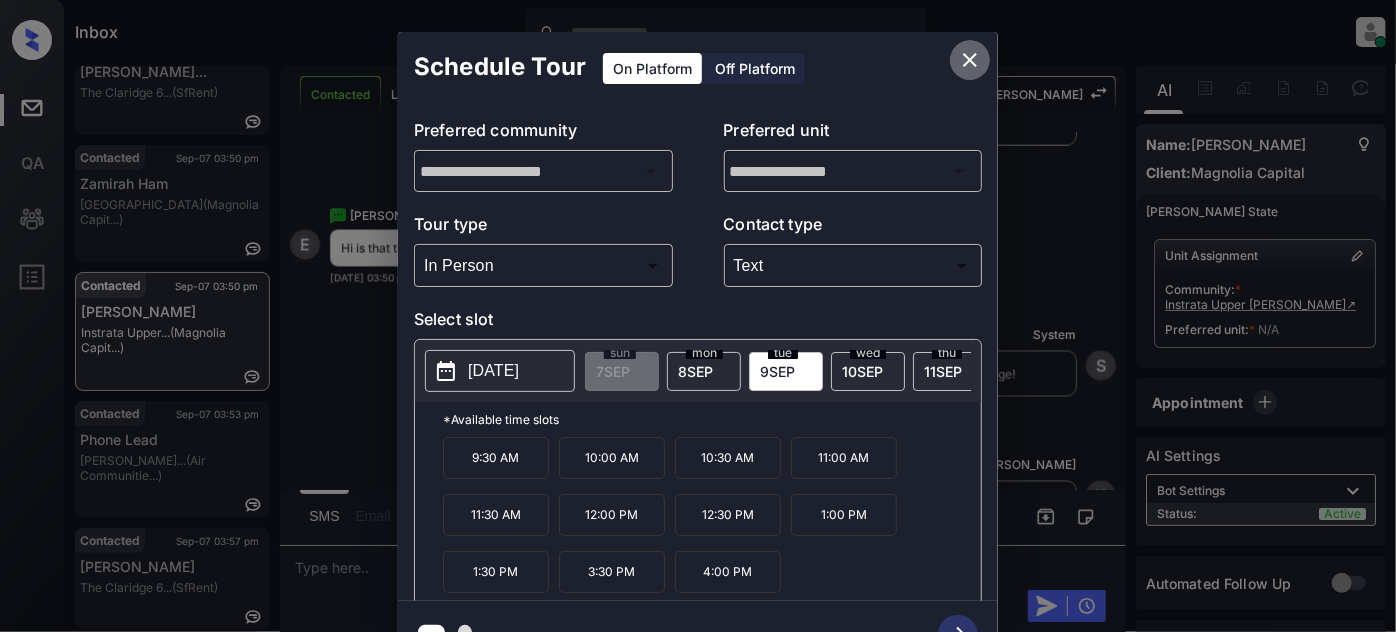
click at [974, 55] on icon "close" at bounding box center [970, 60] width 14 height 14
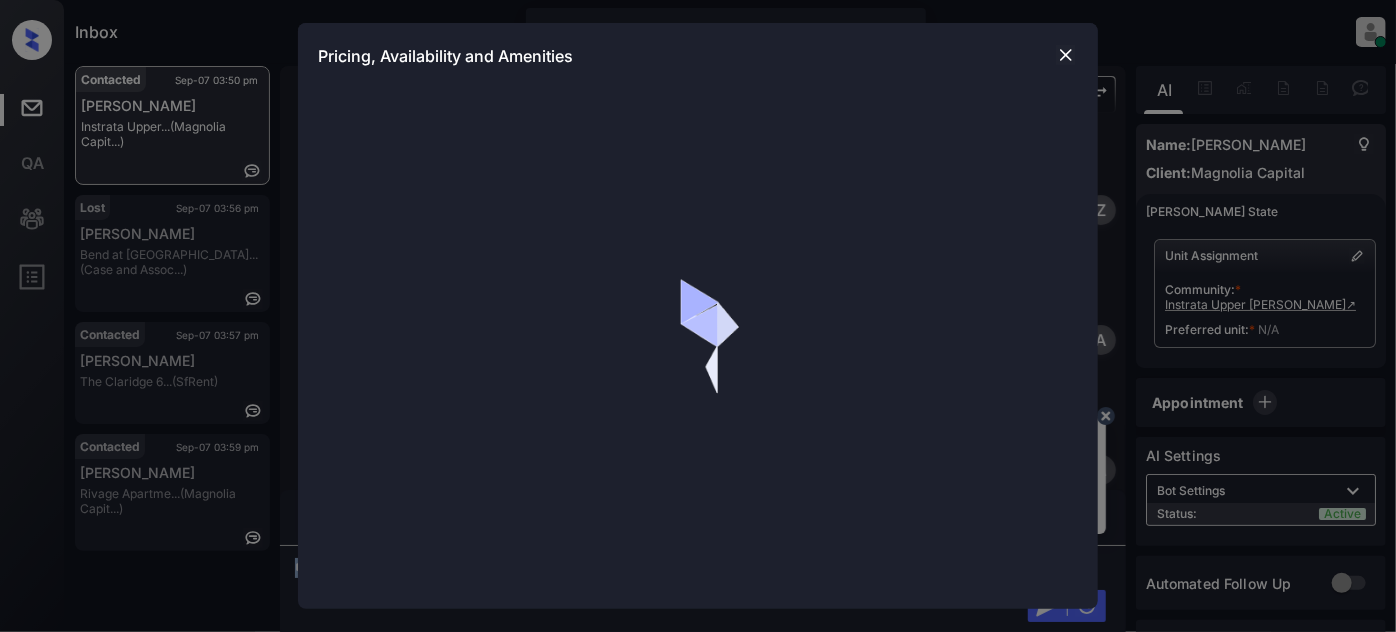
scroll to position [1486, 0]
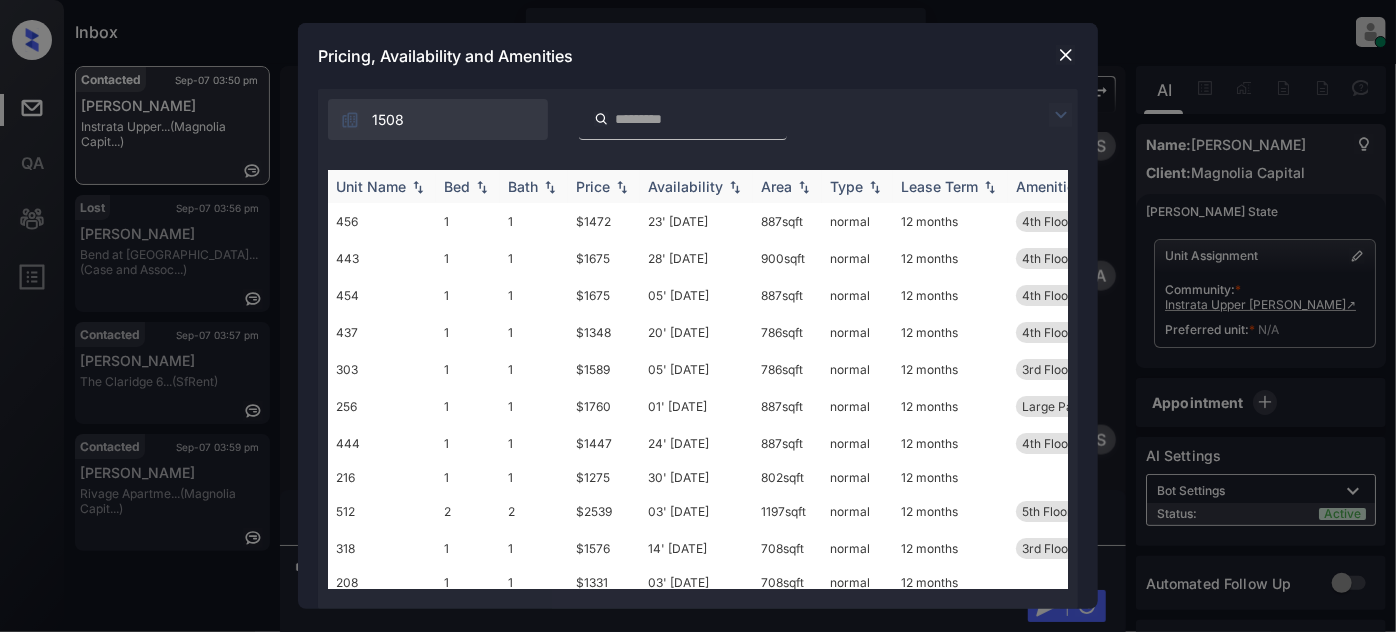
click at [602, 180] on div "Price" at bounding box center [593, 186] width 34 height 17
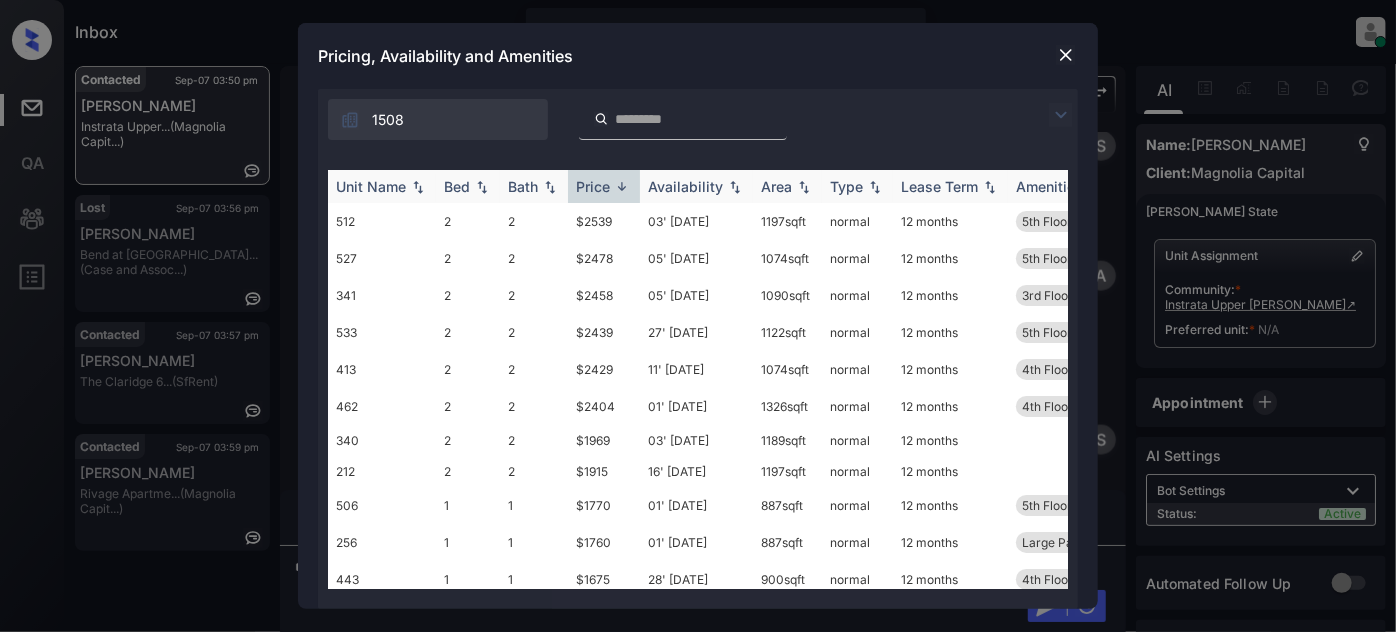
click at [604, 183] on div "Price" at bounding box center [593, 186] width 34 height 17
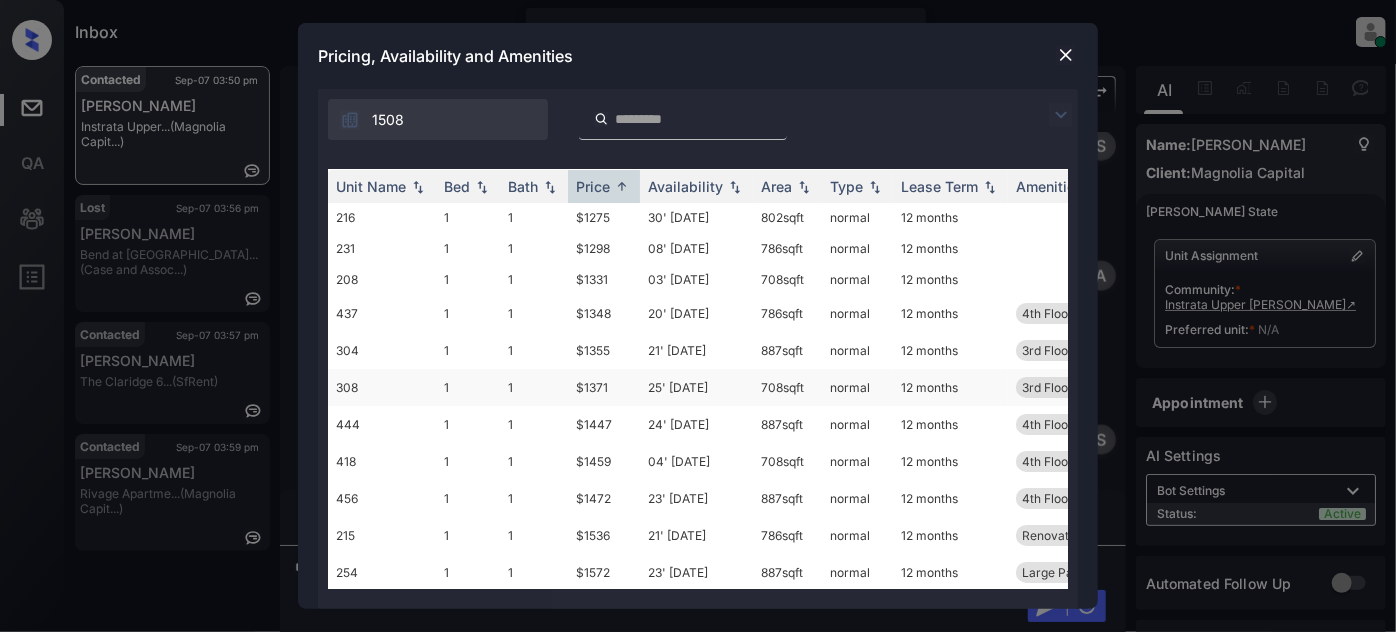
scroll to position [0, 0]
click at [1048, 55] on div "Pricing, Availability and Amenities" at bounding box center [698, 56] width 800 height 66
click at [1061, 55] on img at bounding box center [1066, 55] width 20 height 20
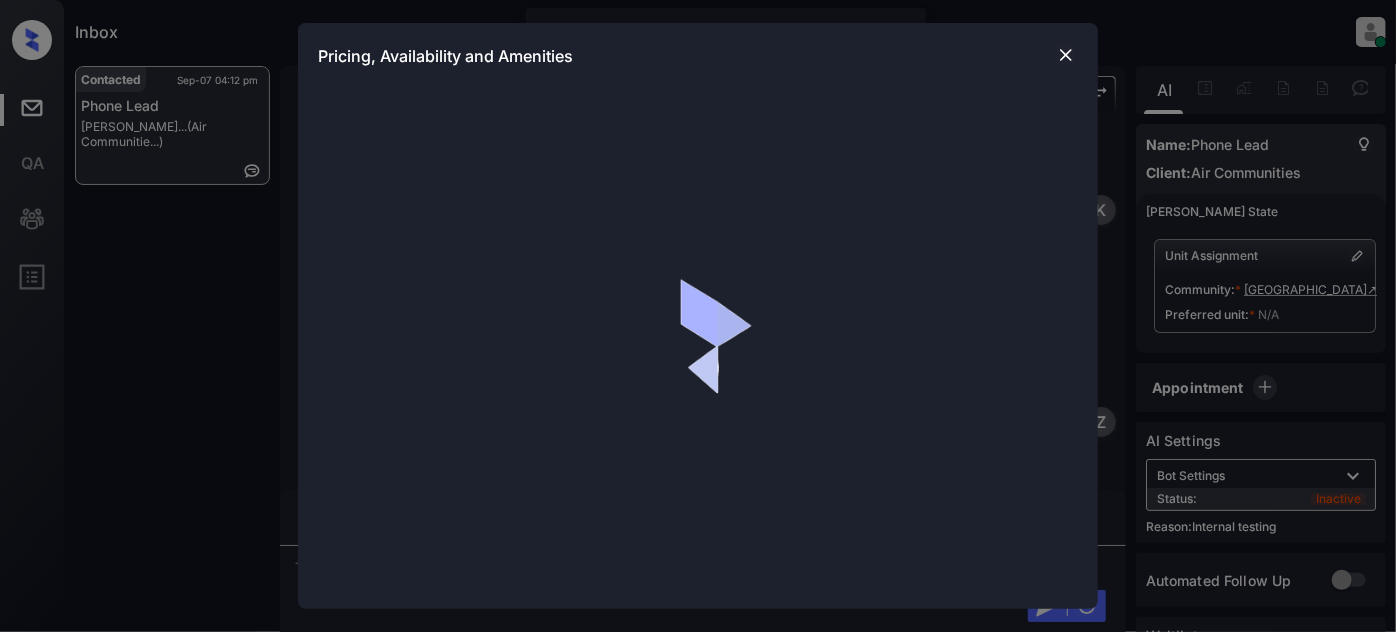
scroll to position [2754, 0]
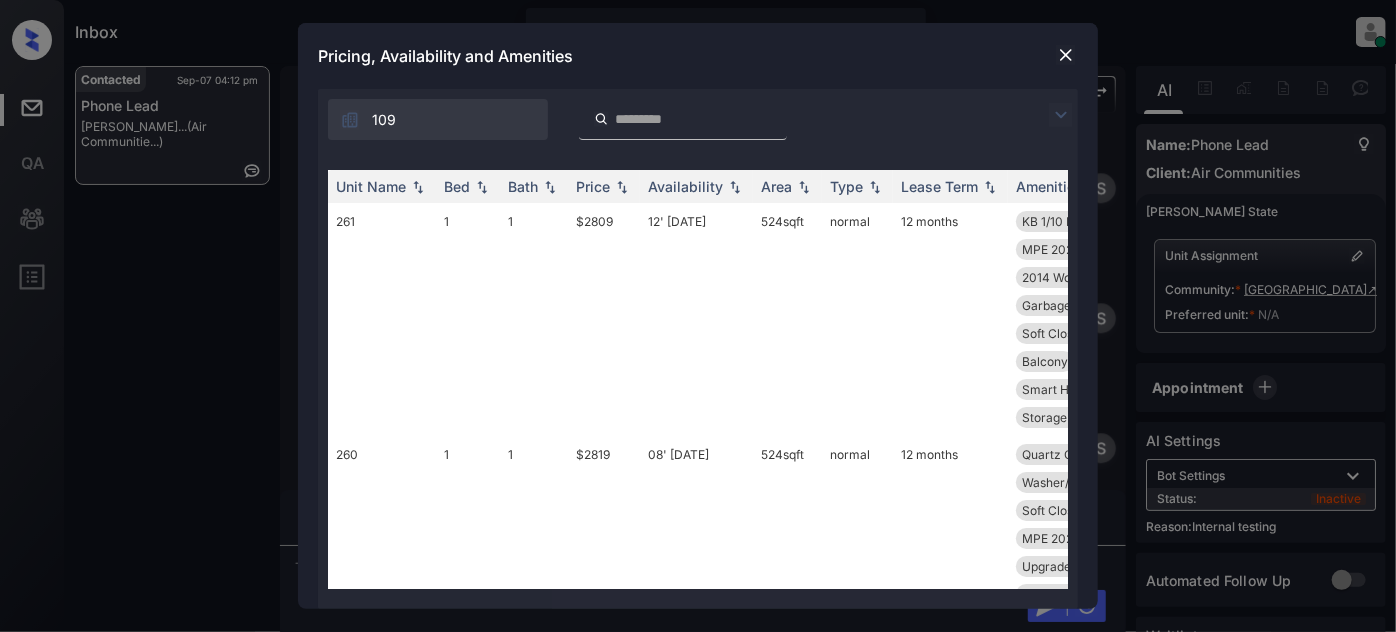
click at [1062, 114] on img at bounding box center [1061, 115] width 24 height 24
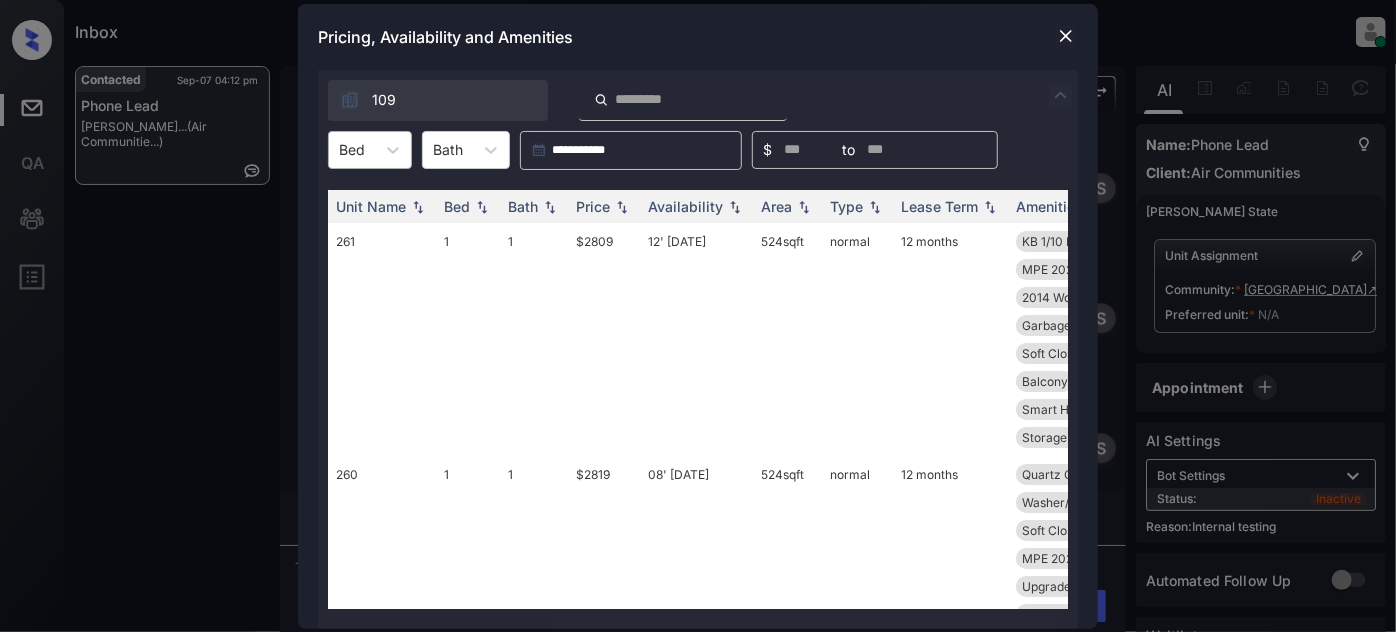
click at [360, 148] on div at bounding box center [352, 149] width 26 height 21
drag, startPoint x: 351, startPoint y: 196, endPoint x: 384, endPoint y: 196, distance: 33.0
click at [352, 195] on div "1" at bounding box center [370, 199] width 84 height 36
click at [627, 217] on th "Price" at bounding box center [604, 206] width 72 height 33
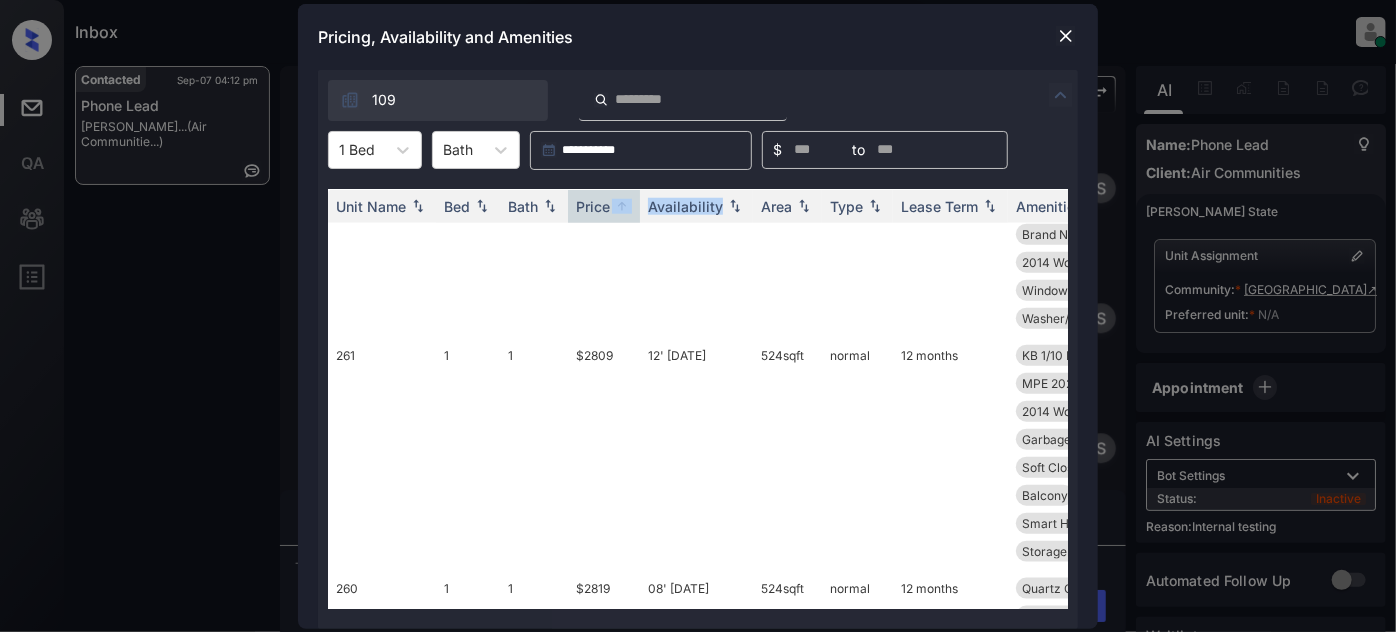
scroll to position [1090, 0]
click at [677, 352] on td "12' Aug 25" at bounding box center [696, 451] width 113 height 233
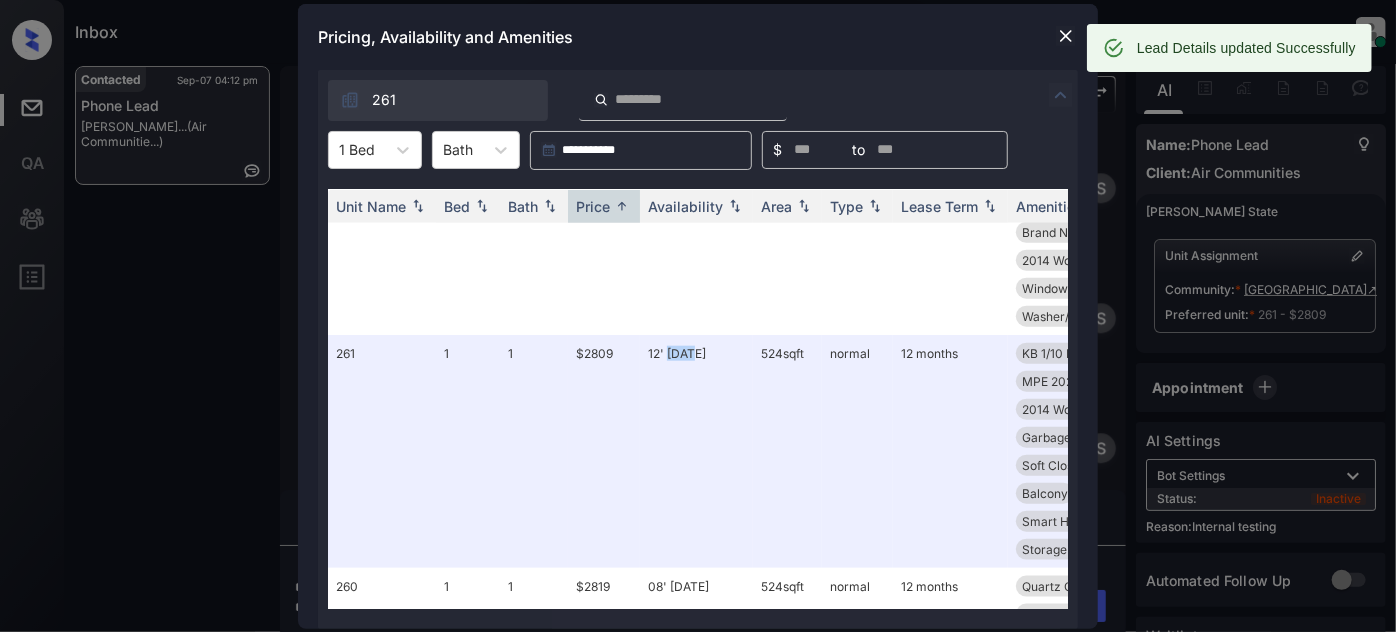
click at [1067, 26] on img at bounding box center [1066, 36] width 20 height 20
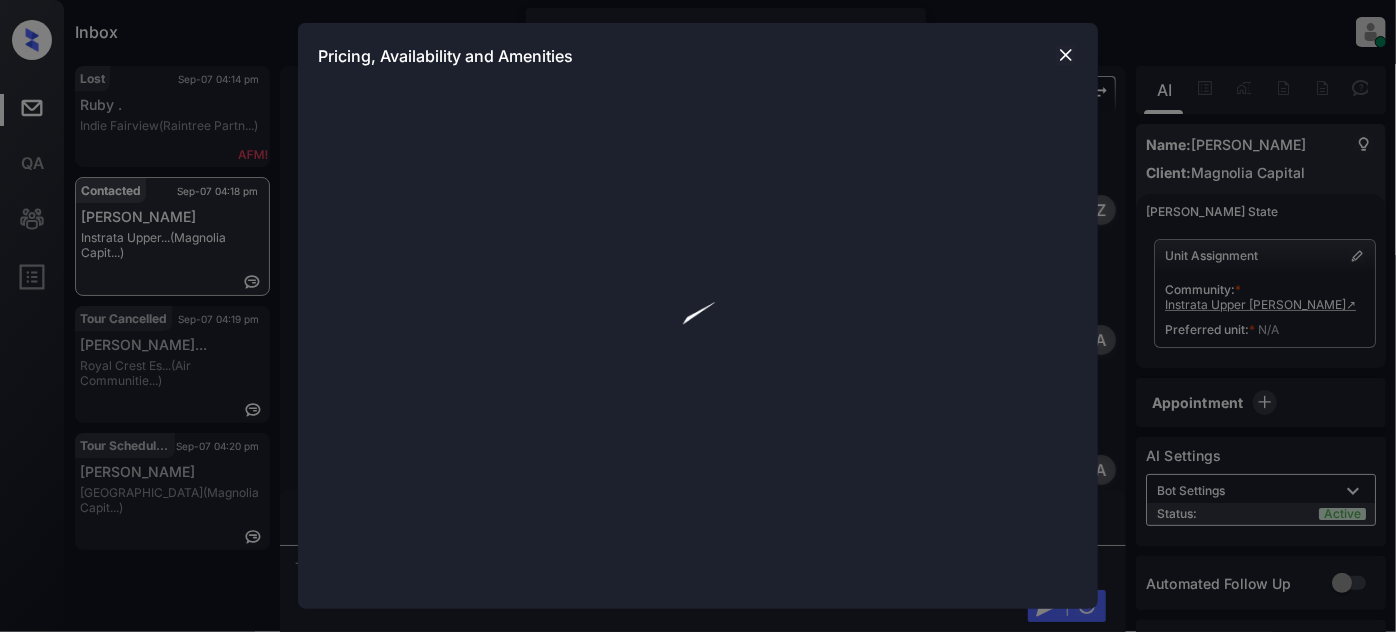
scroll to position [2790, 0]
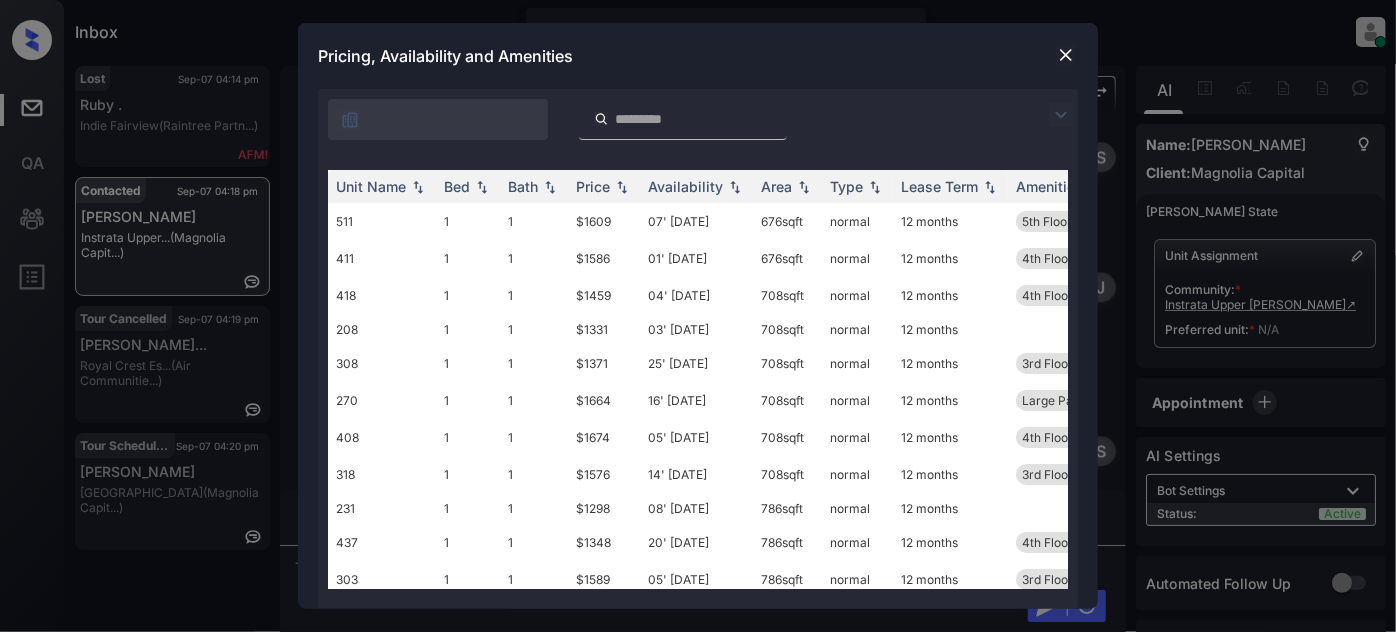
click at [1058, 113] on img at bounding box center [1061, 115] width 24 height 24
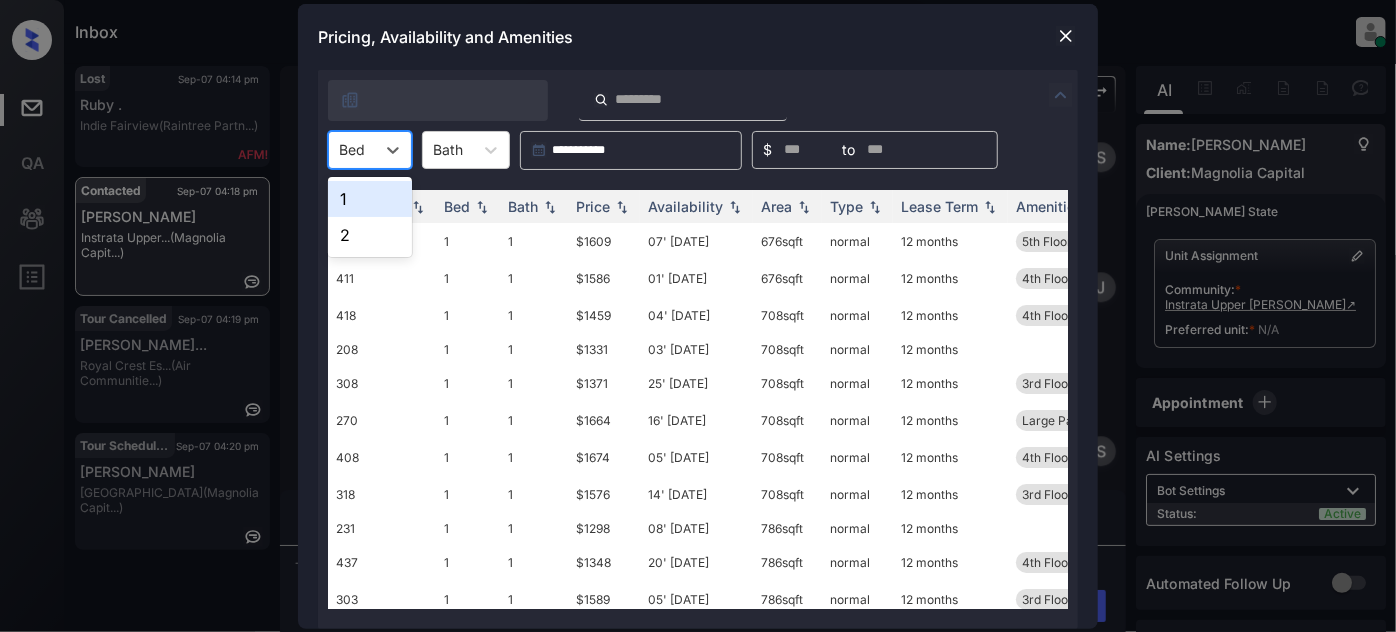
click at [374, 151] on div "Bed" at bounding box center [352, 149] width 46 height 29
click at [365, 196] on div "1" at bounding box center [370, 199] width 84 height 36
click at [612, 207] on img at bounding box center [622, 206] width 20 height 14
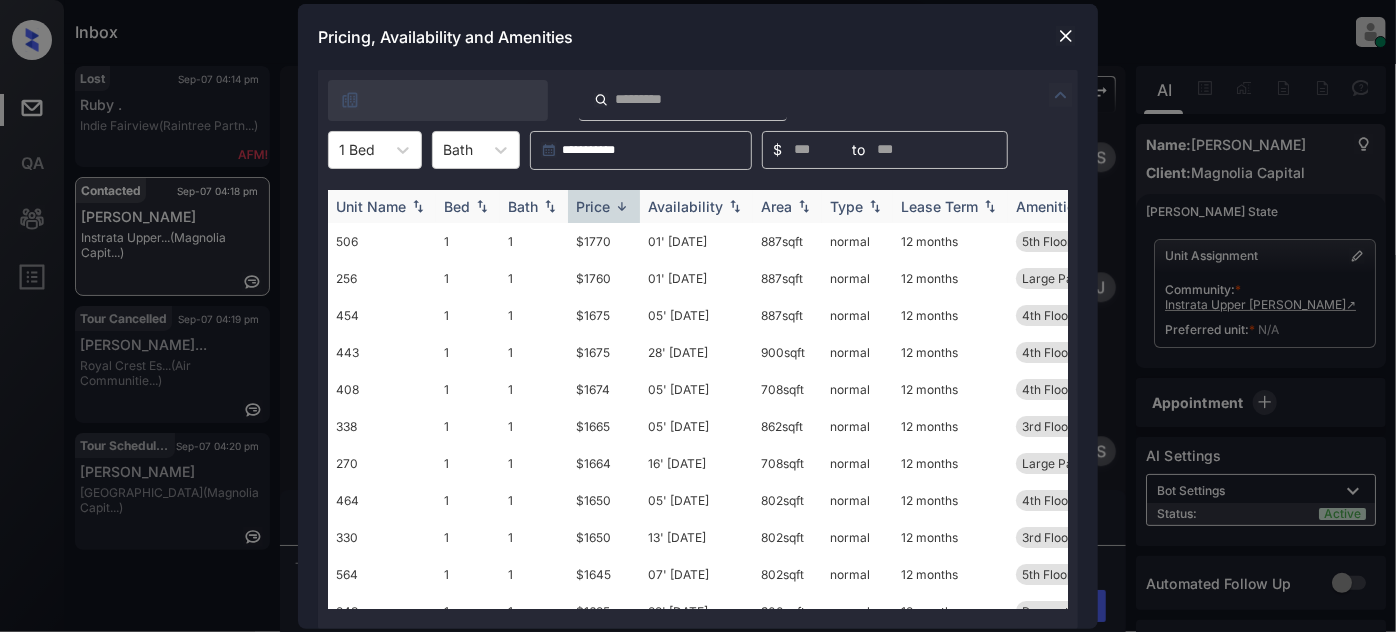
click at [612, 207] on img at bounding box center [622, 206] width 20 height 15
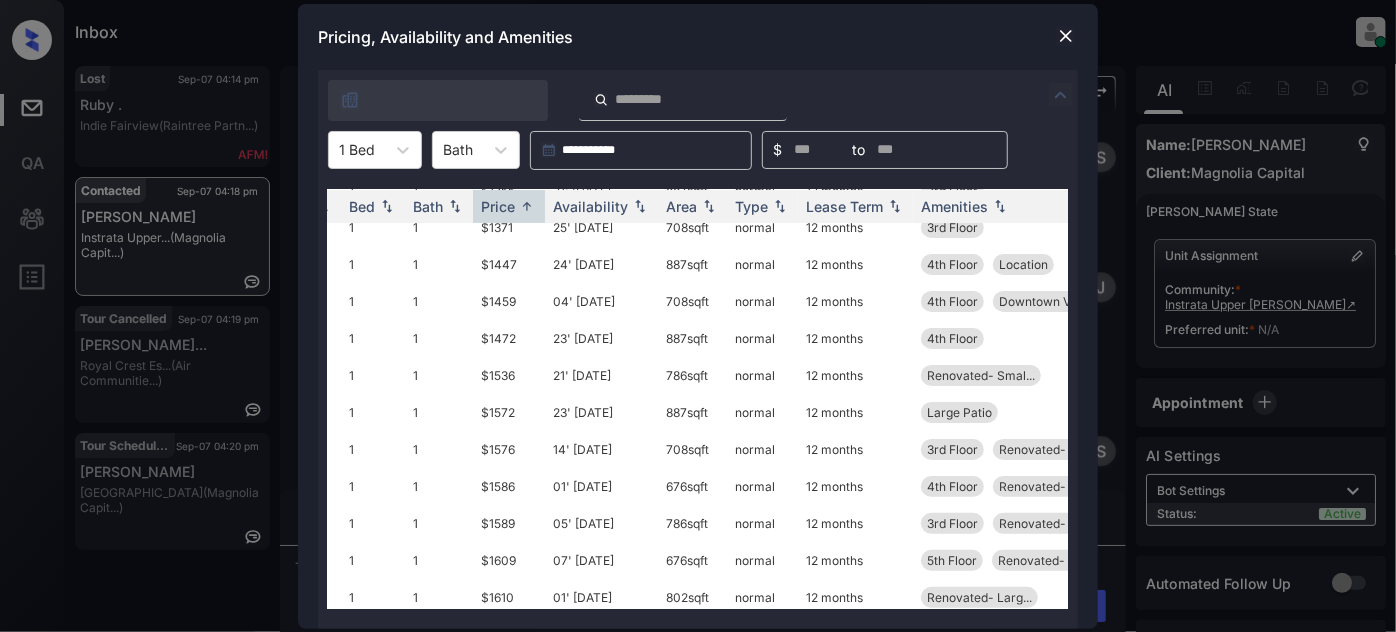
scroll to position [181, 0]
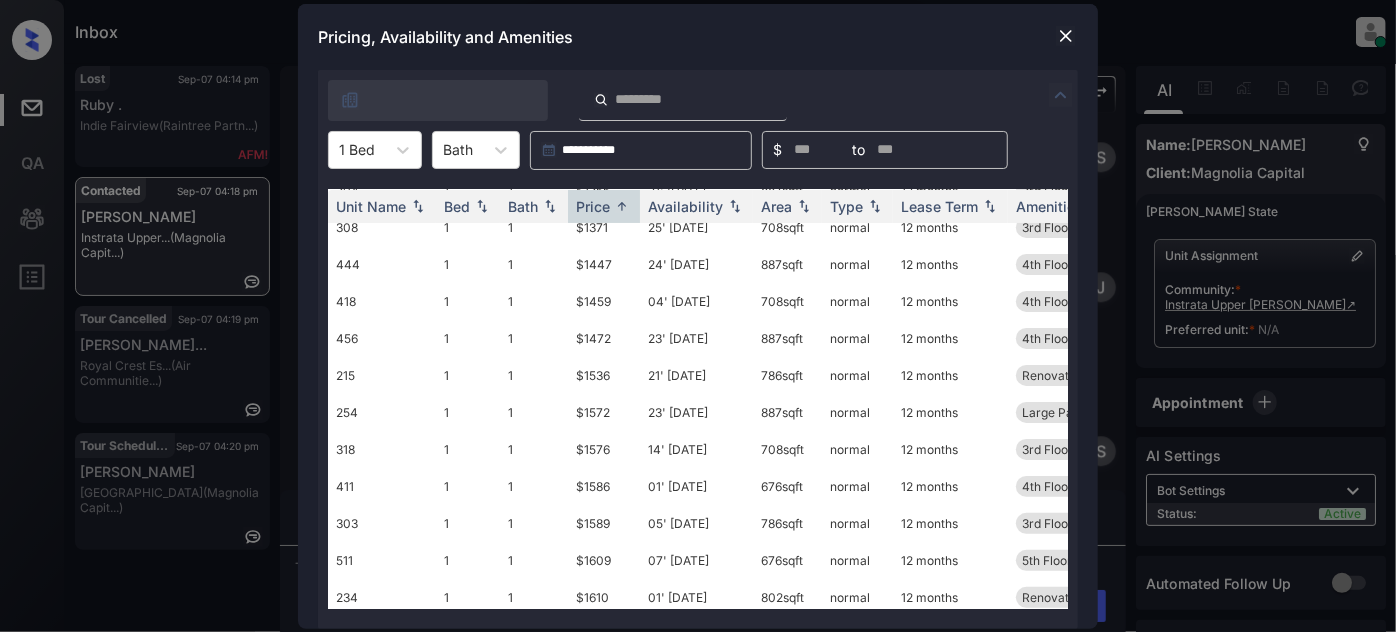
click at [1069, 33] on img at bounding box center [1066, 36] width 20 height 20
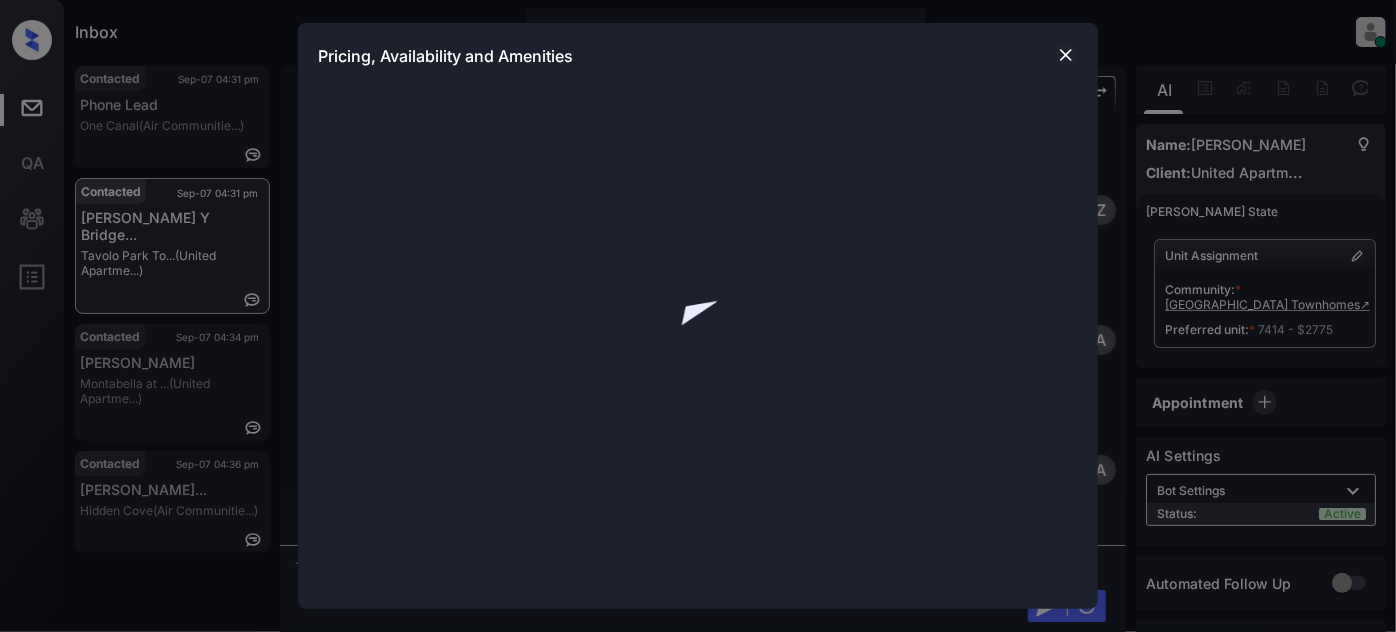
scroll to position [4623, 0]
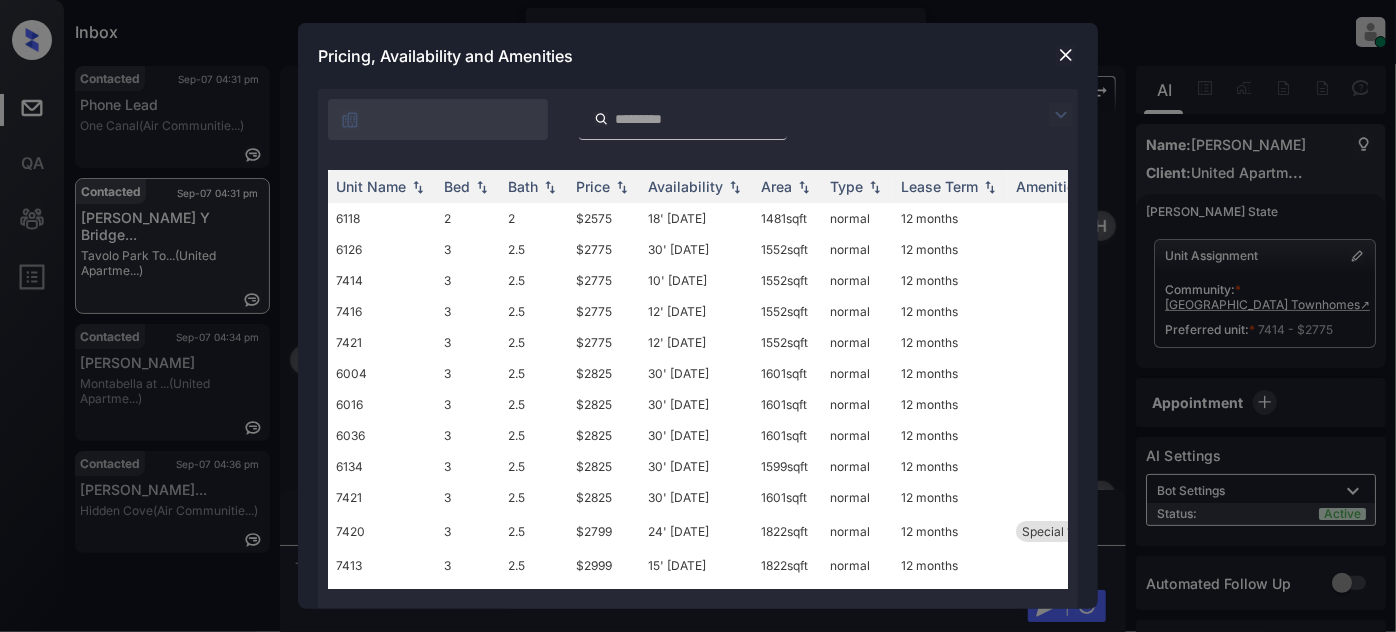
click at [1061, 103] on img at bounding box center [1061, 115] width 24 height 24
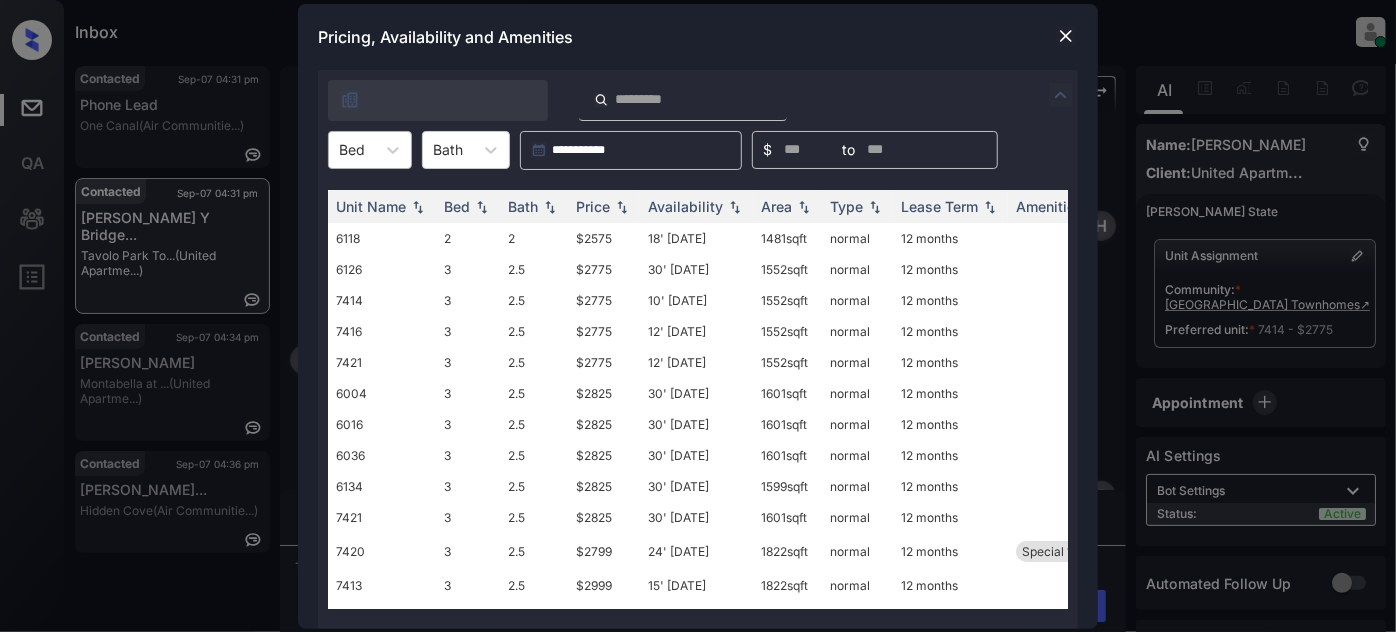
click at [362, 139] on div at bounding box center [352, 149] width 26 height 21
click at [365, 234] on div "3" at bounding box center [370, 235] width 84 height 36
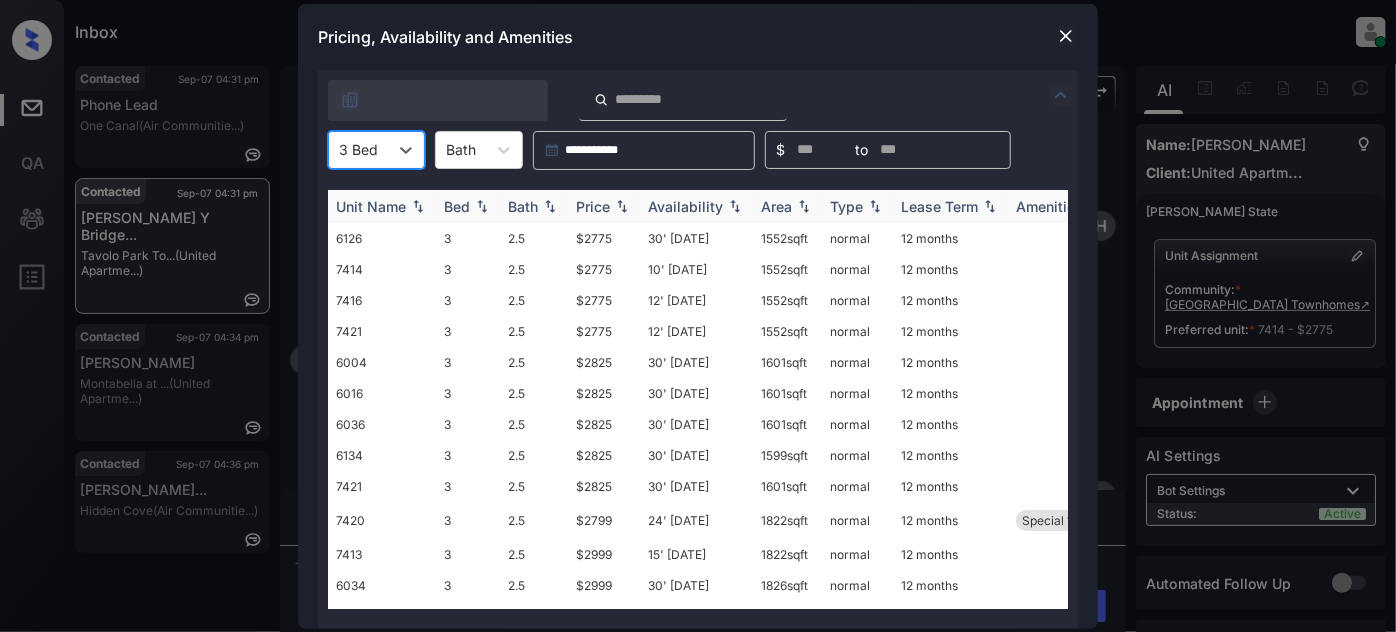
click at [590, 204] on div "Price" at bounding box center [593, 206] width 34 height 17
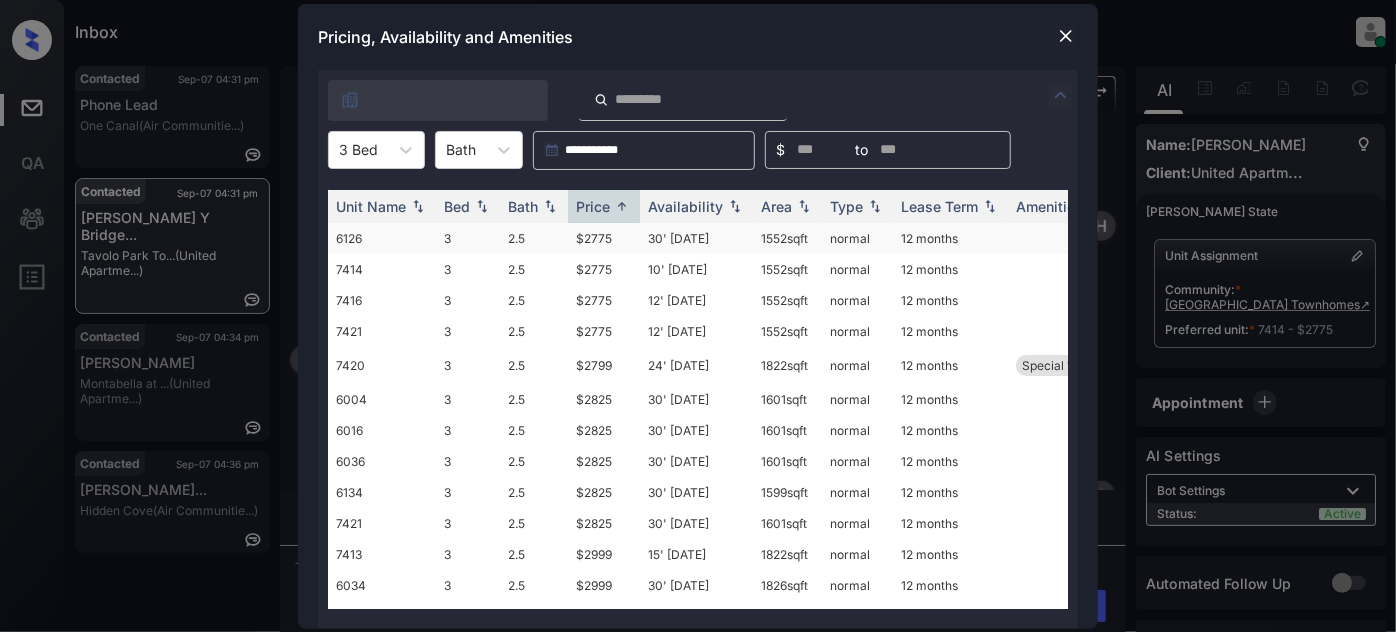
click at [686, 240] on td "30' [DATE]" at bounding box center [696, 238] width 113 height 31
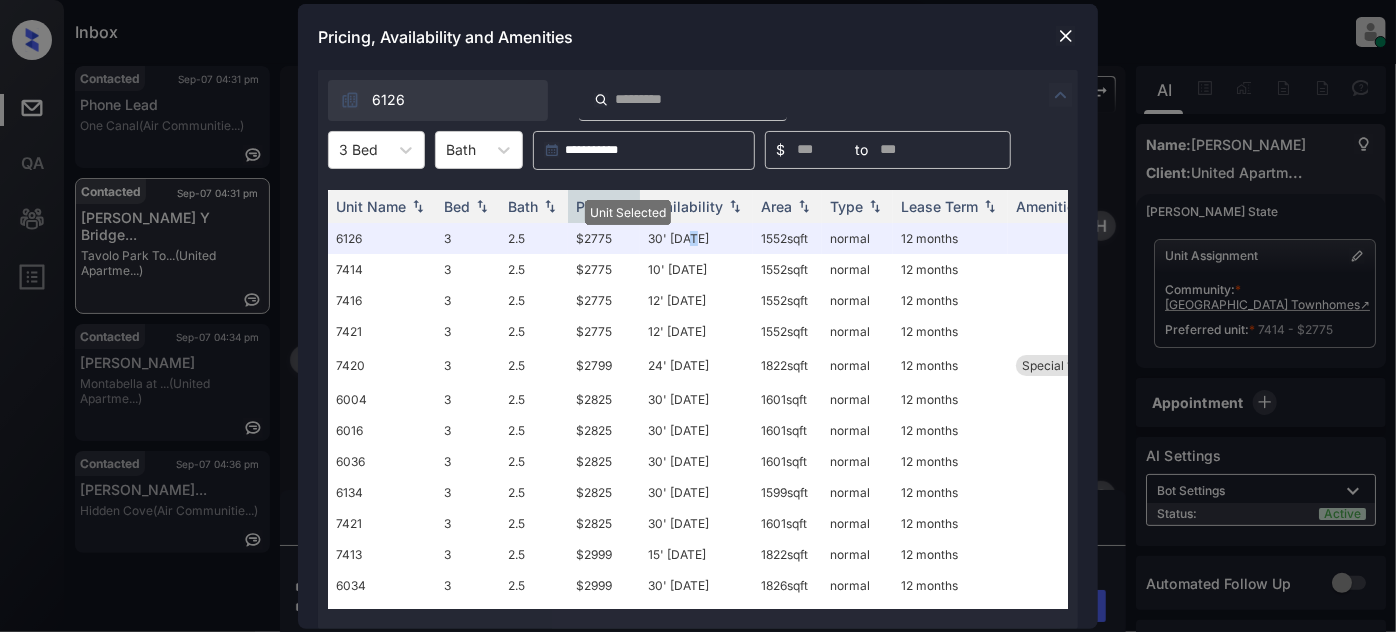
click at [1061, 28] on img at bounding box center [1066, 36] width 20 height 20
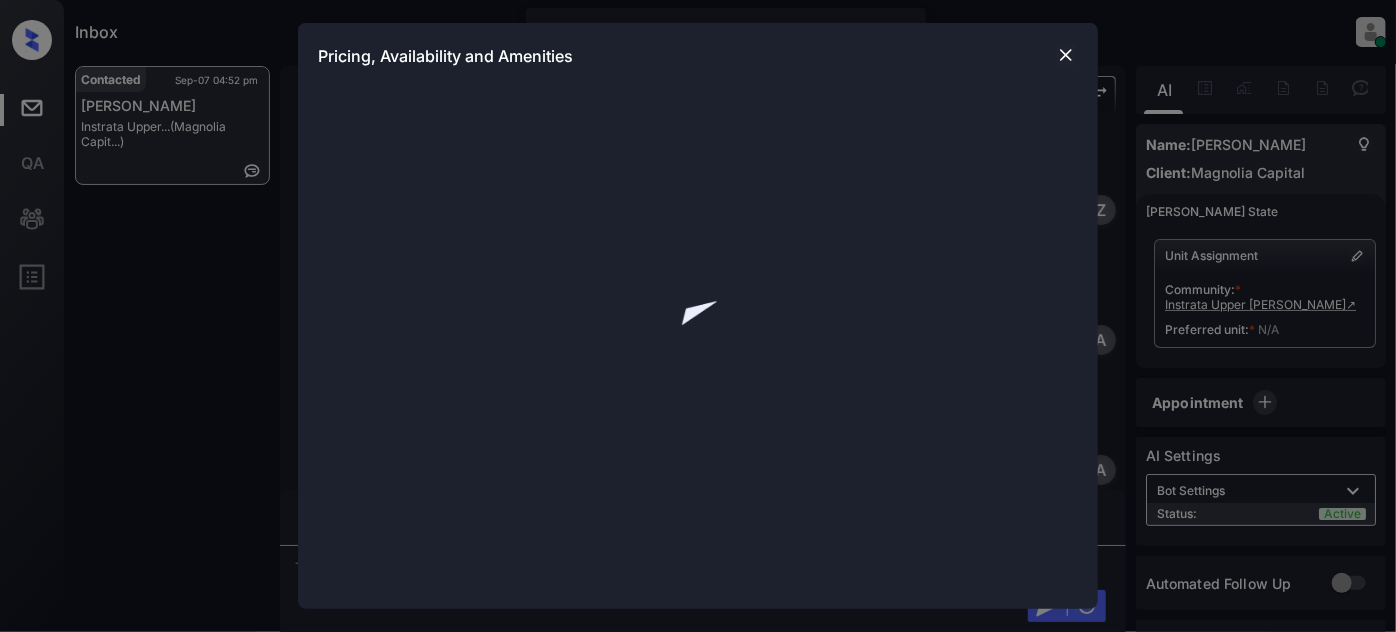
scroll to position [3687, 0]
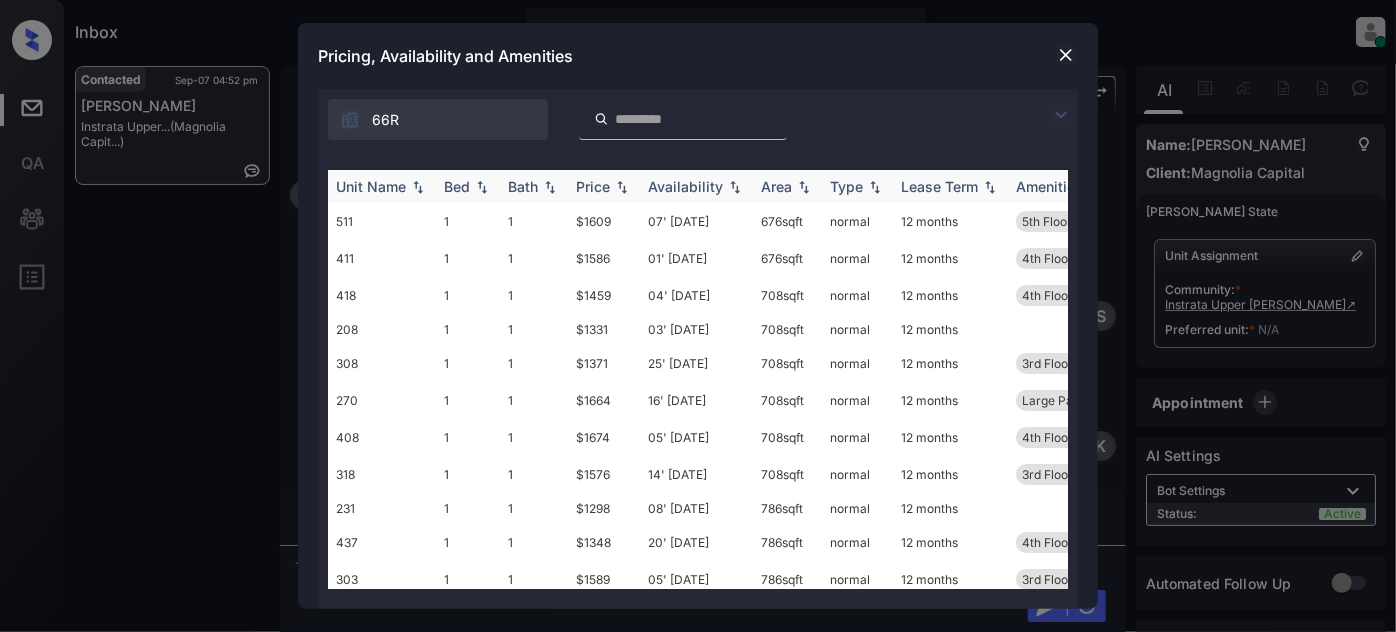
click at [607, 183] on div "Price" at bounding box center [593, 186] width 34 height 17
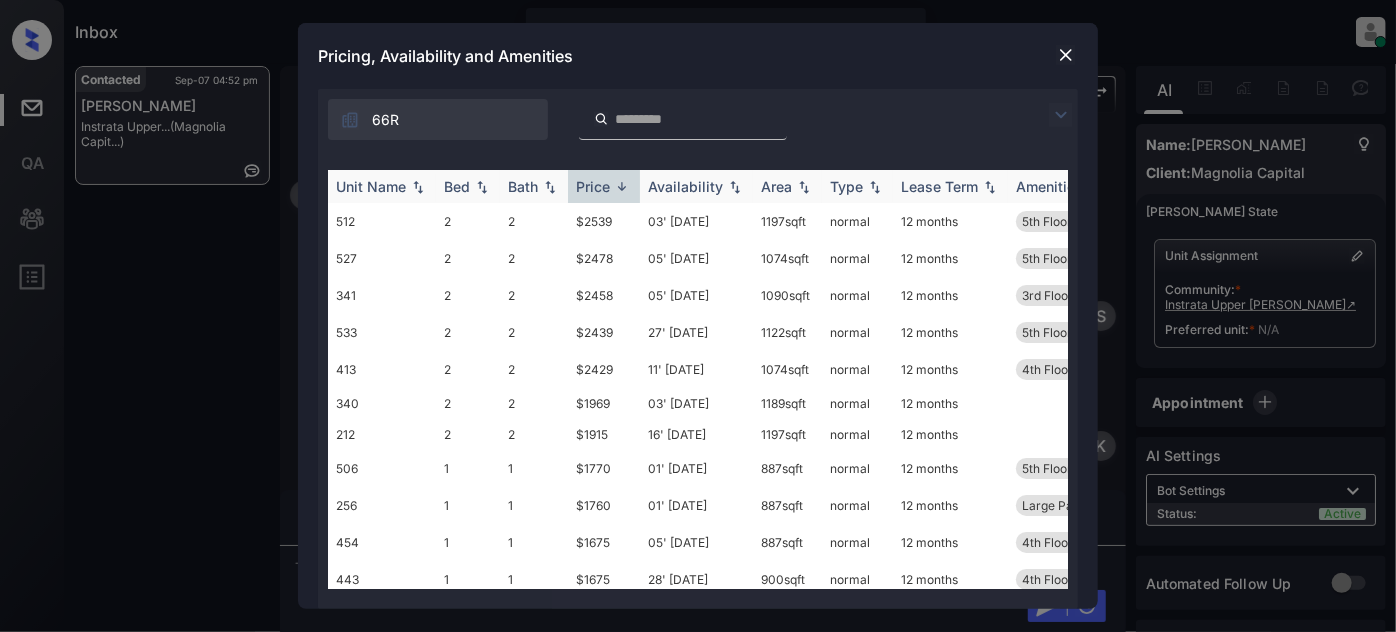
click at [607, 183] on div "Price" at bounding box center [593, 186] width 34 height 17
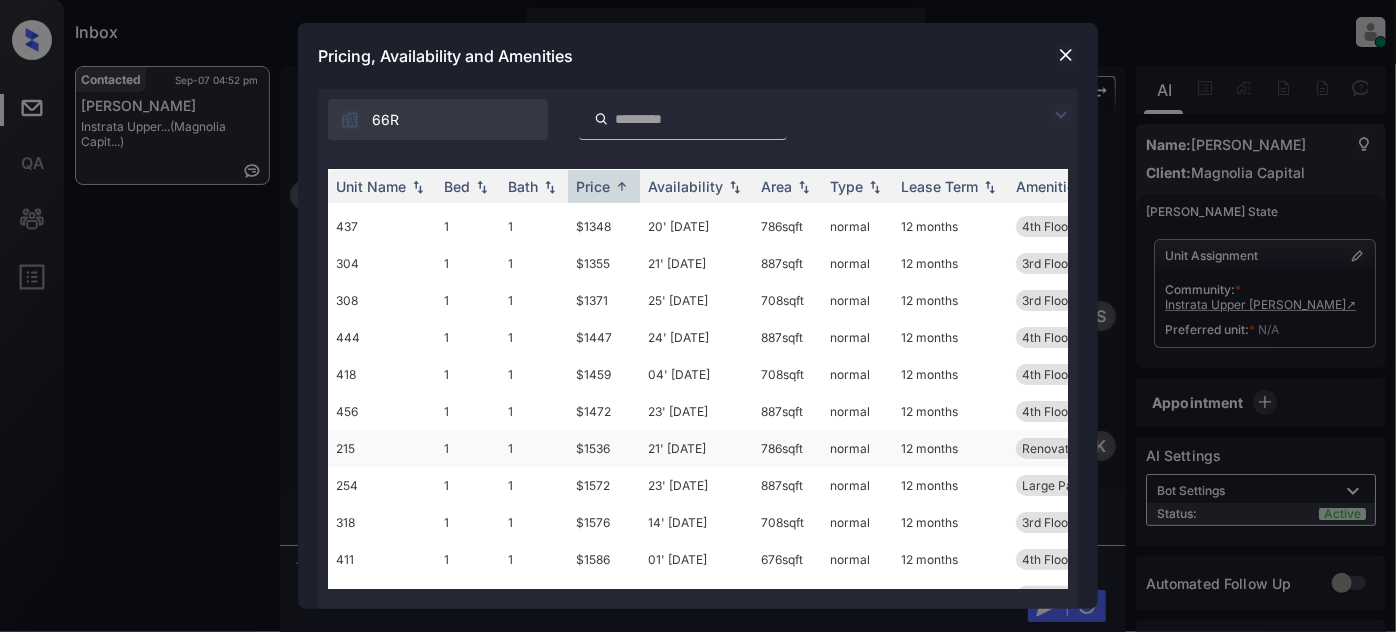
scroll to position [90, 0]
click at [801, 519] on td "708 sqft" at bounding box center [787, 520] width 69 height 37
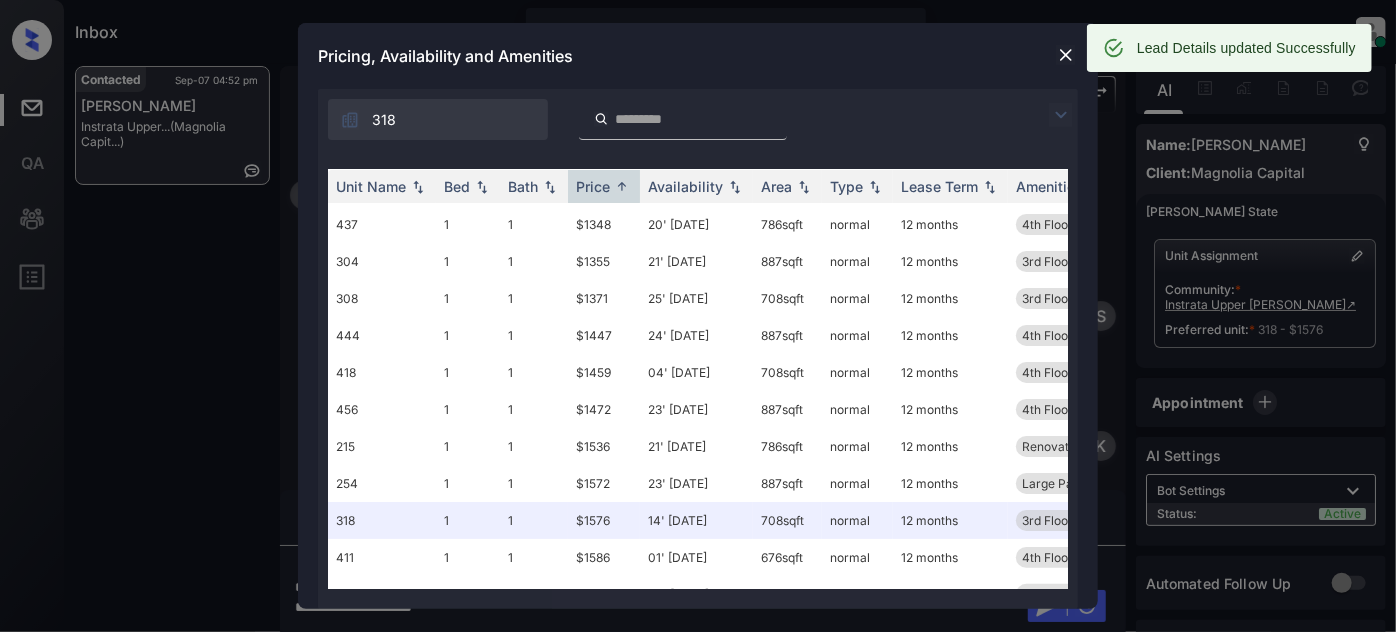
click at [1065, 50] on img at bounding box center [1066, 55] width 20 height 20
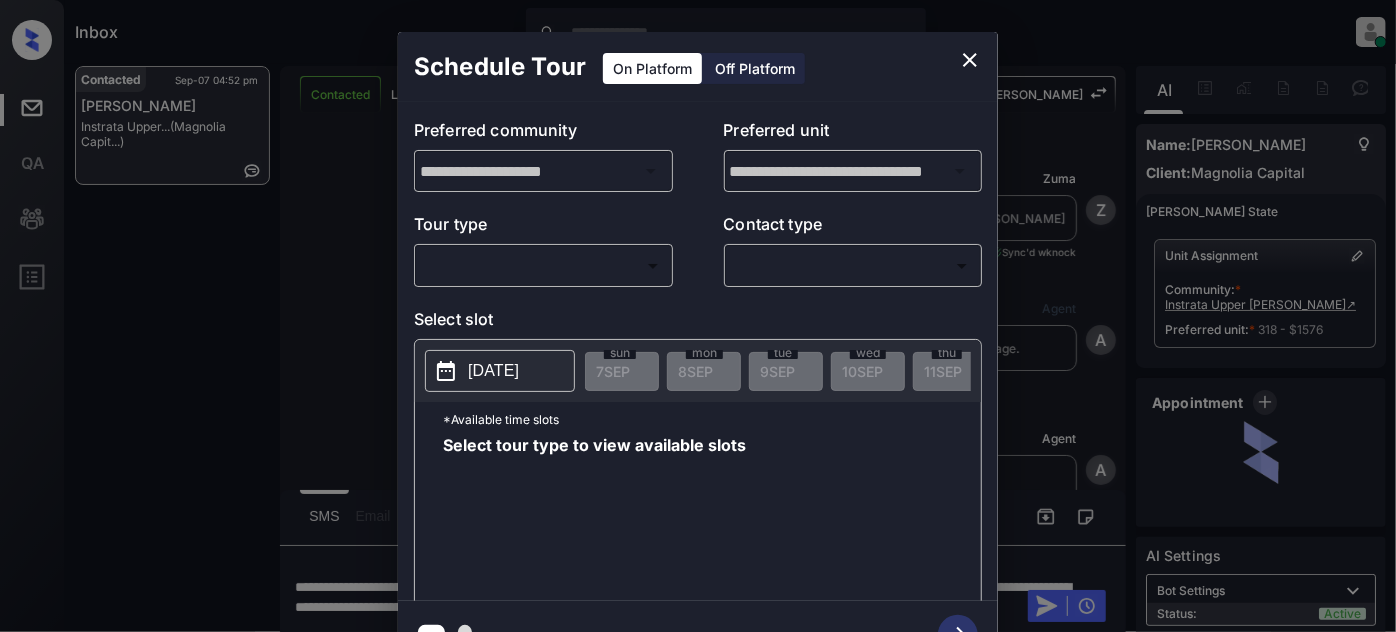
scroll to position [3687, 0]
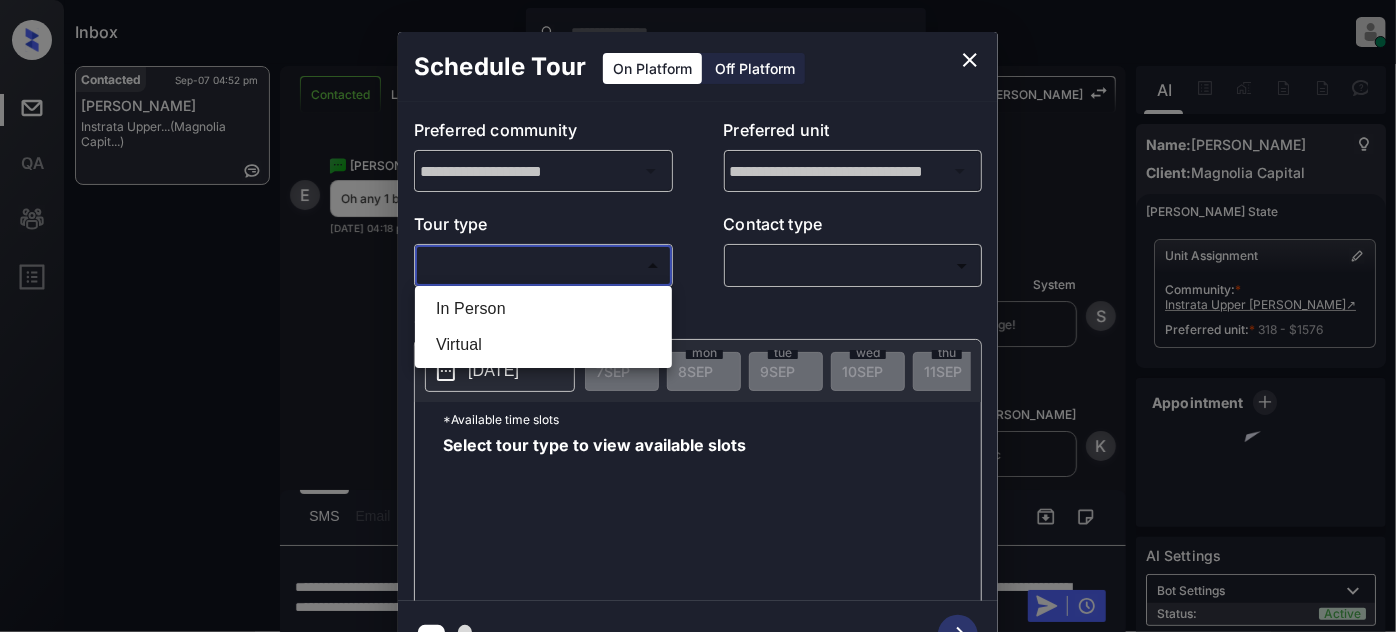
click at [543, 263] on body "Inbox [PERSON_NAME] Online Set yourself offline Set yourself on break Profile S…" at bounding box center [698, 316] width 1396 height 632
click at [509, 300] on li "In Person" at bounding box center [543, 309] width 247 height 36
type input "********"
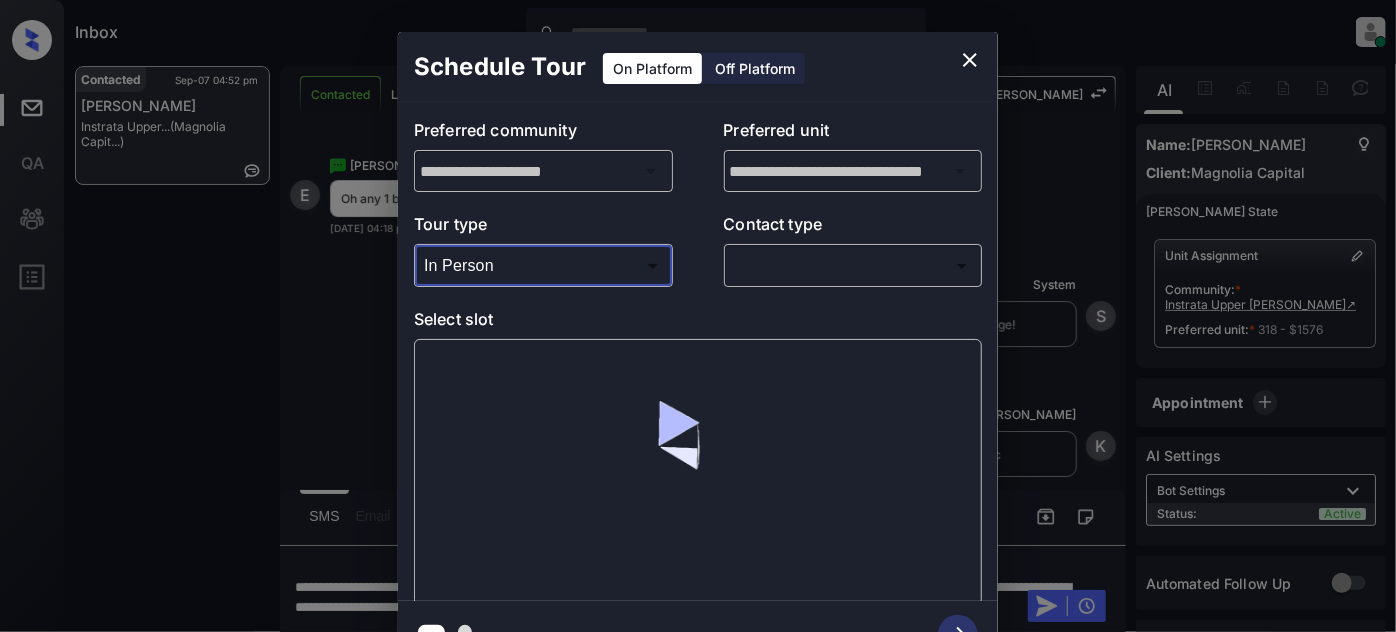
click at [837, 278] on body "Inbox [PERSON_NAME] Online Set yourself offline Set yourself on break Profile S…" at bounding box center [698, 316] width 1396 height 632
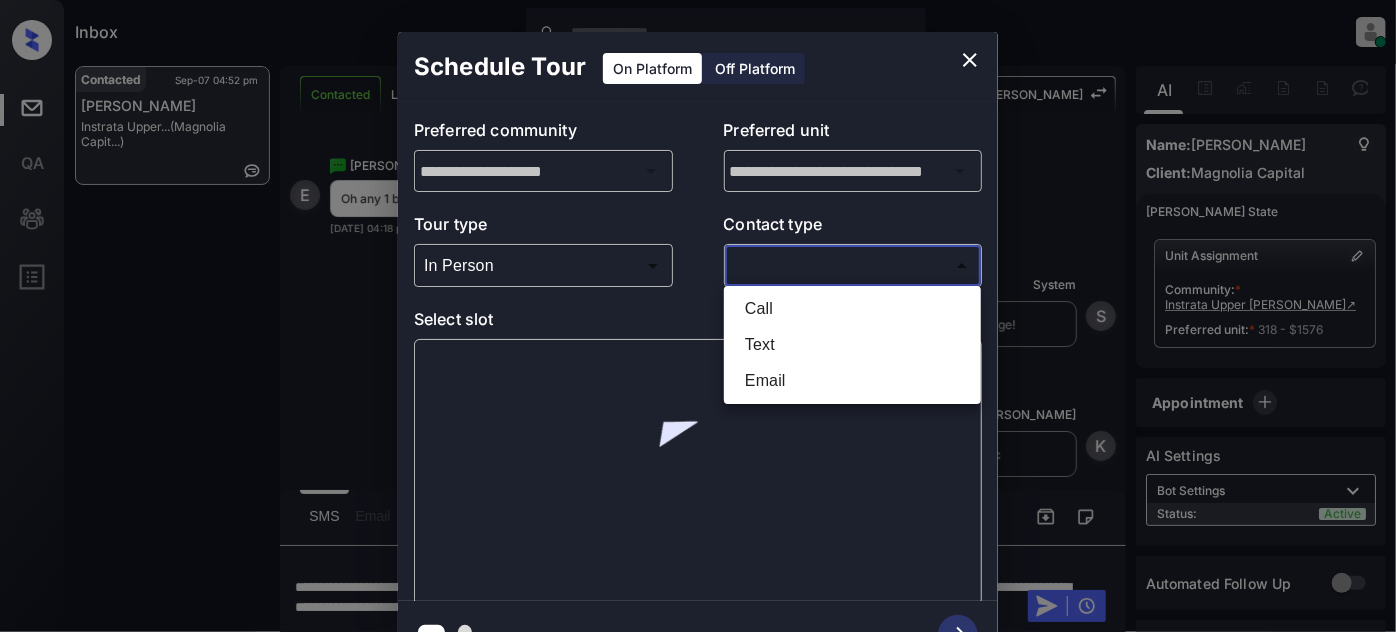
click at [775, 342] on li "Text" at bounding box center [852, 345] width 247 height 36
type input "****"
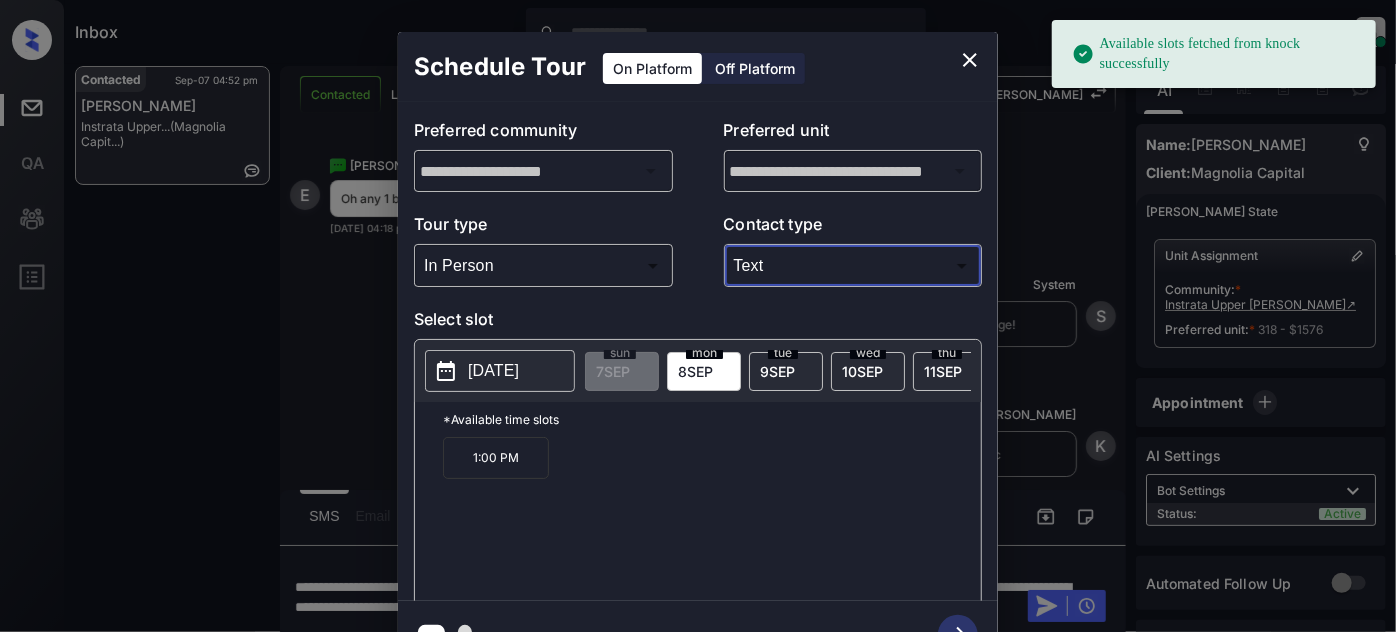
click at [778, 364] on span "[DATE]" at bounding box center [777, 371] width 35 height 17
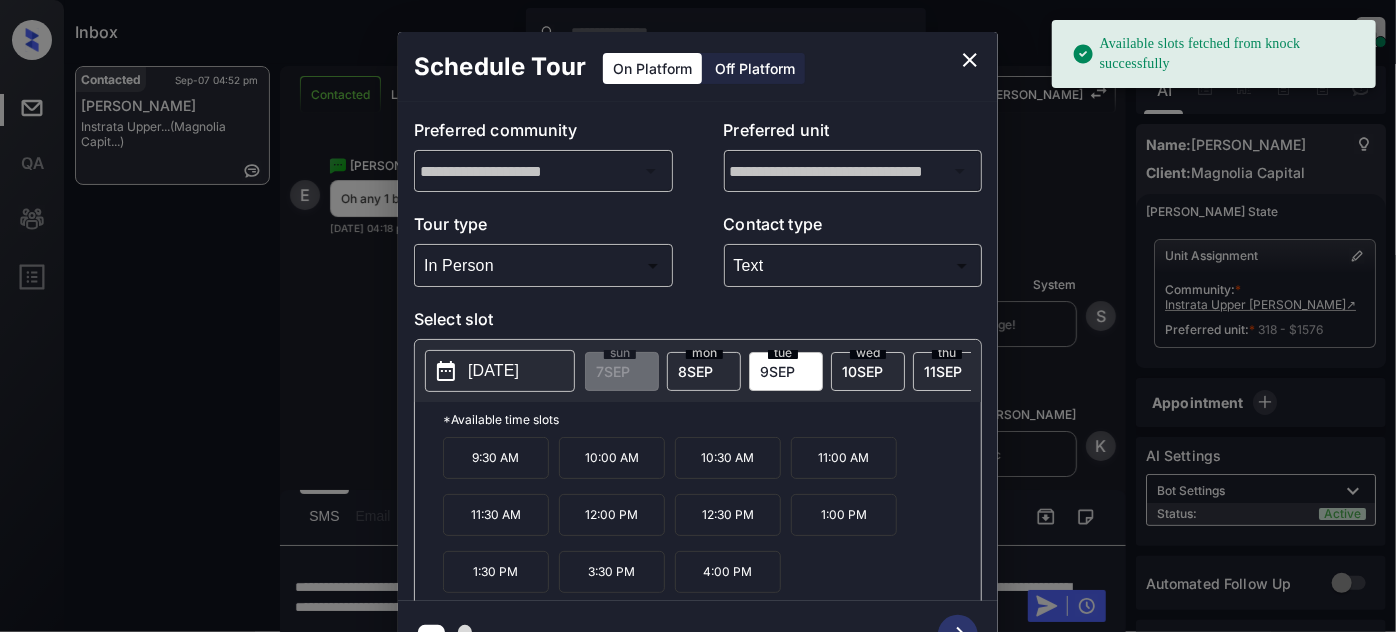
click at [509, 468] on p "9:30 AM" at bounding box center [496, 458] width 106 height 42
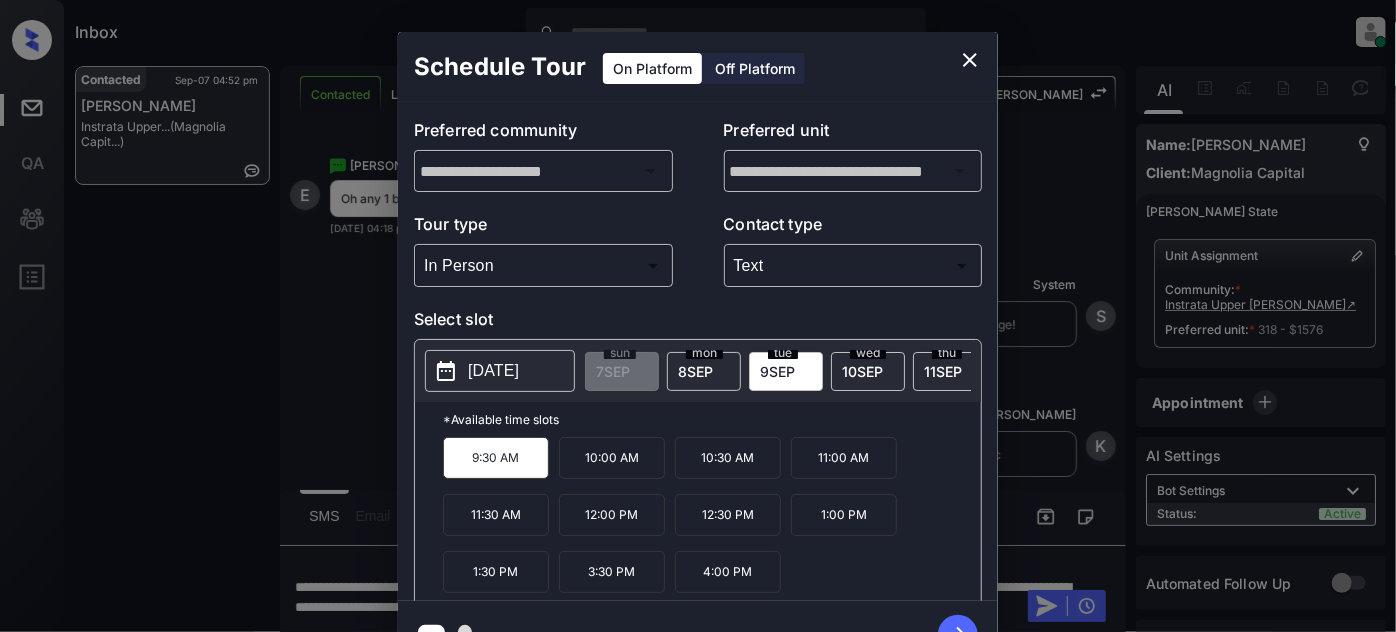
click at [960, 623] on icon "button" at bounding box center [958, 635] width 40 height 40
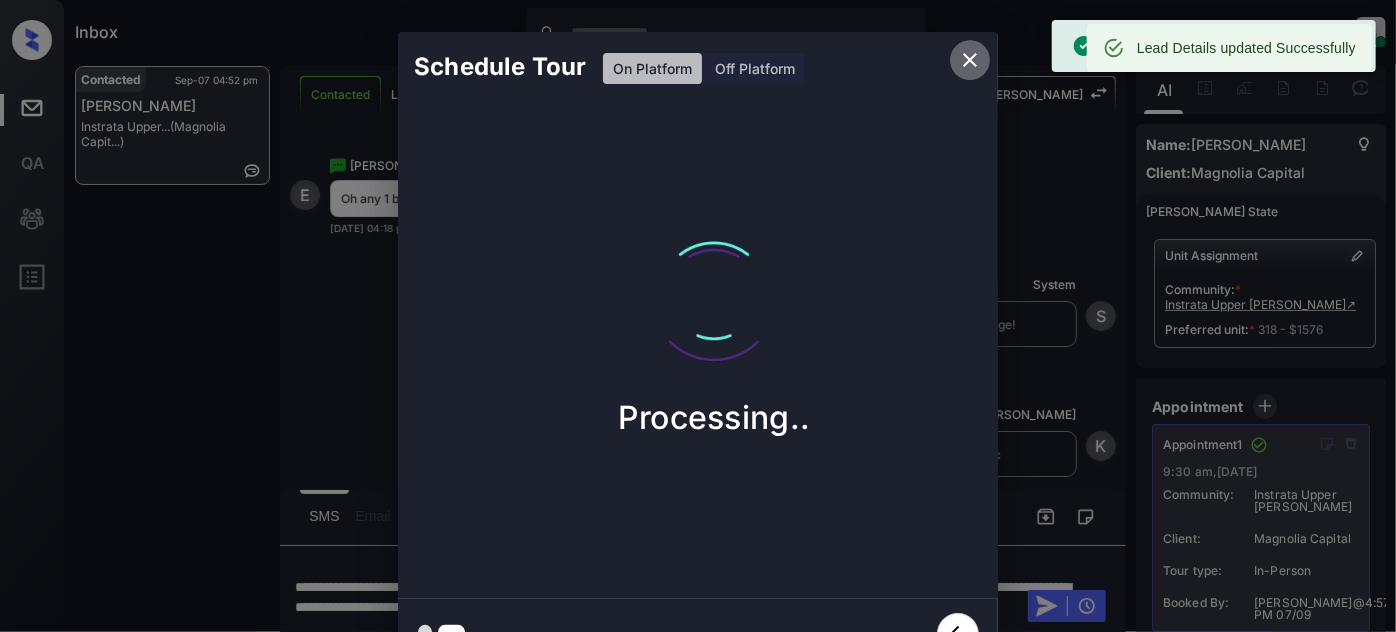
click at [967, 66] on icon "close" at bounding box center [970, 60] width 24 height 24
